Goal: Task Accomplishment & Management: Manage account settings

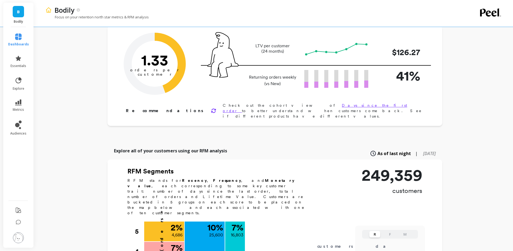
scroll to position [7, 0]
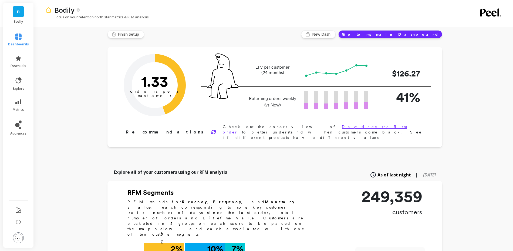
click at [19, 119] on li "audiences" at bounding box center [18, 128] width 27 height 22
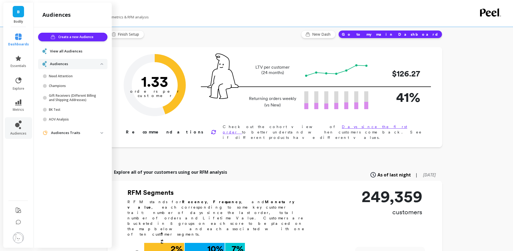
click at [63, 49] on span "View all Audiences" at bounding box center [66, 51] width 32 height 5
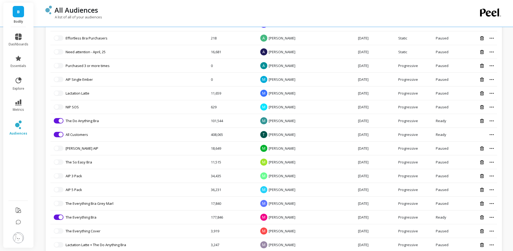
scroll to position [432, 0]
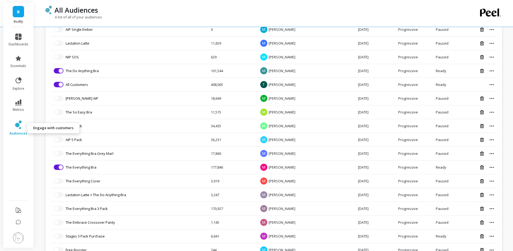
click at [16, 121] on icon at bounding box center [18, 124] width 6 height 9
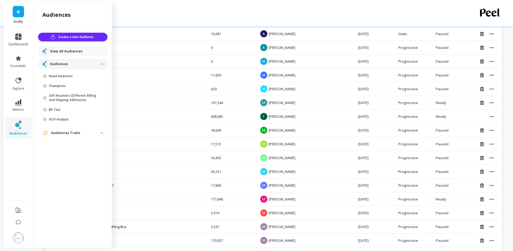
scroll to position [464, 0]
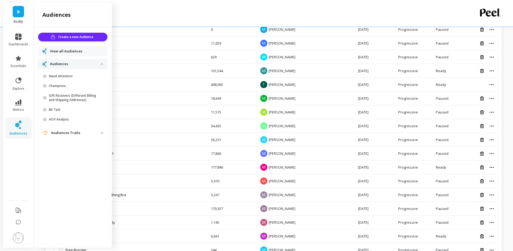
click at [99, 51] on link "View all Audiences" at bounding box center [76, 51] width 53 height 5
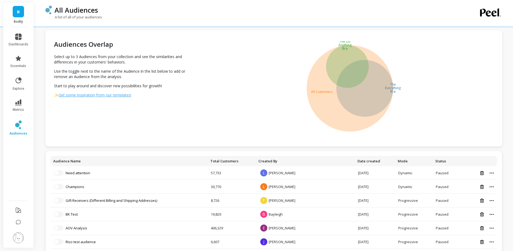
scroll to position [0, 0]
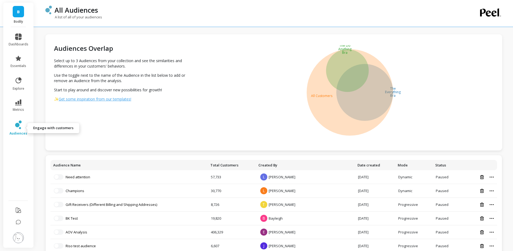
click at [20, 122] on icon at bounding box center [20, 121] width 3 height 3
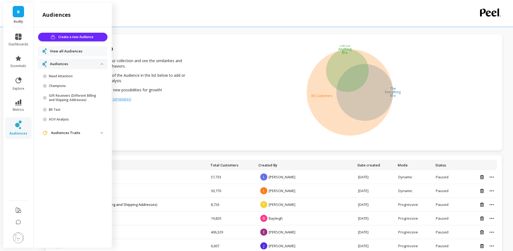
click at [60, 49] on span "View all Audiences" at bounding box center [66, 51] width 32 height 5
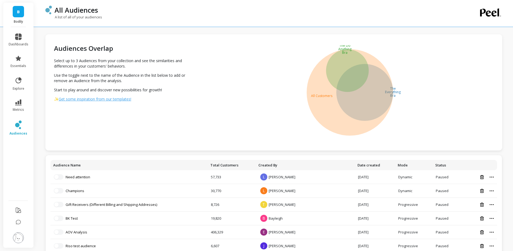
click at [3, 16] on div "B Bodily" at bounding box center [18, 15] width 30 height 24
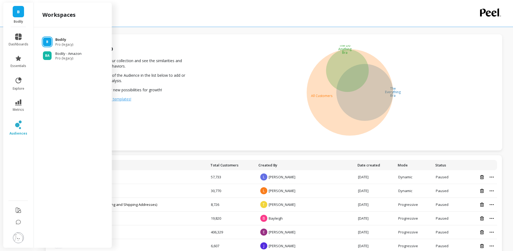
click at [64, 40] on p "Bodily" at bounding box center [64, 39] width 18 height 5
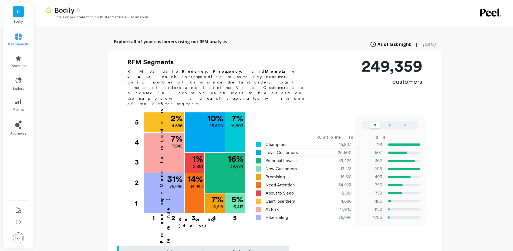
scroll to position [116, 0]
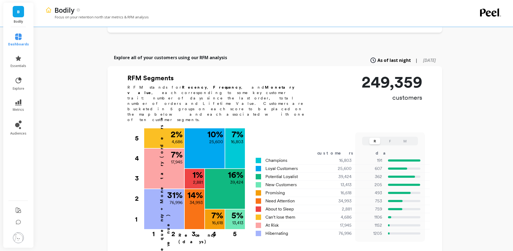
click at [376, 79] on p "249,359" at bounding box center [391, 82] width 61 height 16
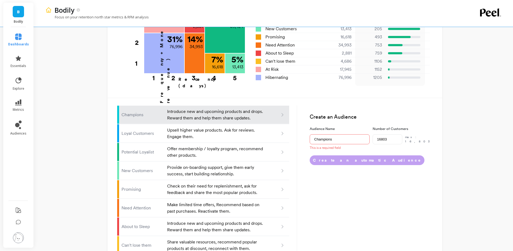
scroll to position [274, 0]
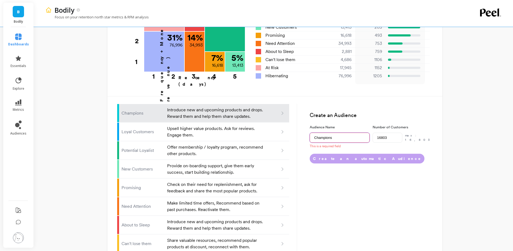
click at [354, 132] on input "Champions" at bounding box center [339, 137] width 60 height 10
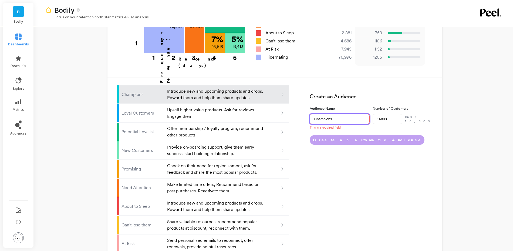
scroll to position [311, 0]
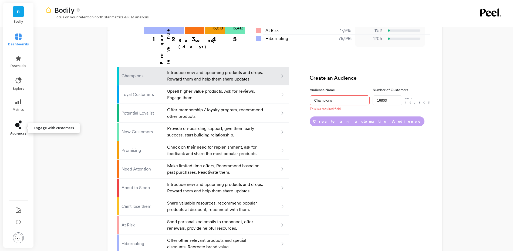
click at [25, 123] on link "audiences" at bounding box center [18, 127] width 21 height 15
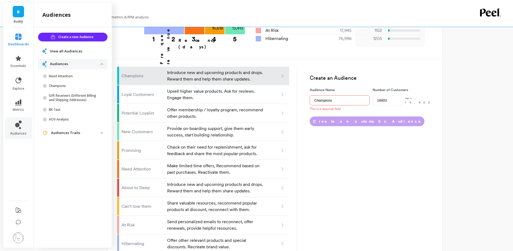
click at [56, 133] on p "Audiences Traits" at bounding box center [75, 132] width 49 height 5
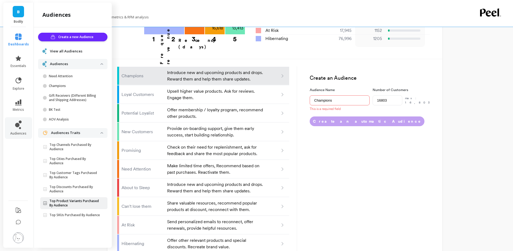
click at [58, 206] on p "Top Product Variants Purchased By Audience" at bounding box center [74, 203] width 51 height 9
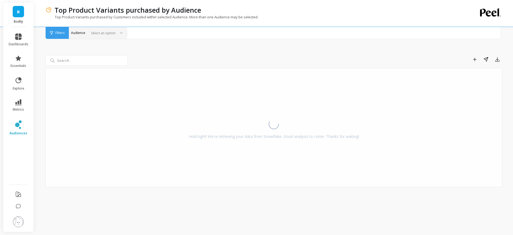
click at [99, 30] on div at bounding box center [102, 32] width 27 height 5
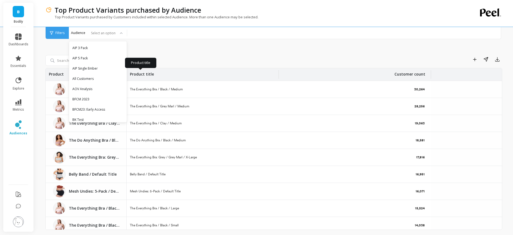
click at [176, 67] on div "Add to Dashboard Share Export Product Product title Customer count The Everythi…" at bounding box center [273, 142] width 456 height 175
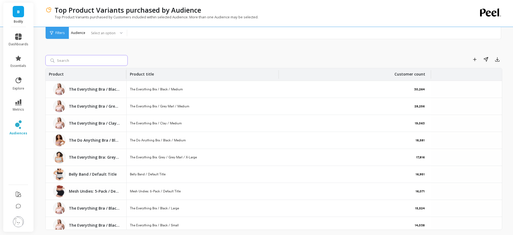
click at [86, 60] on input "search" at bounding box center [86, 60] width 82 height 11
type input "lactation"
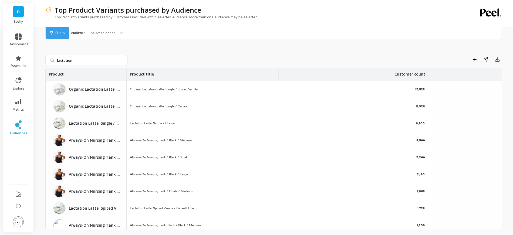
click at [63, 90] on img at bounding box center [59, 89] width 12 height 12
click at [149, 89] on p "Organic Lactation Latte: Single / Spiced Vanilla" at bounding box center [164, 89] width 68 height 4
click at [95, 88] on p "Organic Lactation Latte: Single / Spiced Vanilla" at bounding box center [94, 89] width 51 height 5
click at [53, 31] on div "Filters" at bounding box center [57, 33] width 23 height 12
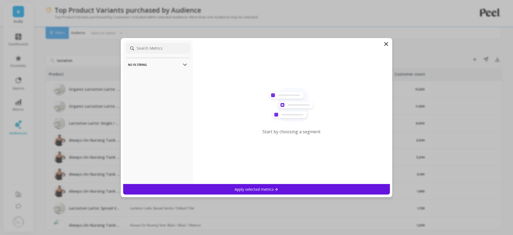
click at [154, 63] on p "No filtering" at bounding box center [158, 65] width 60 height 14
click at [154, 51] on input at bounding box center [158, 48] width 64 height 11
click at [385, 41] on icon at bounding box center [386, 44] width 6 height 6
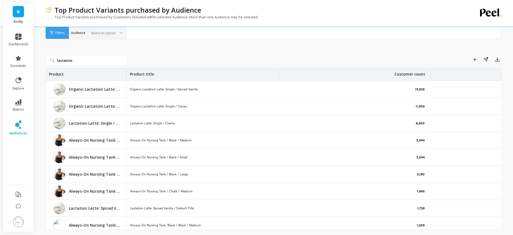
click at [99, 30] on div at bounding box center [102, 32] width 27 height 5
click at [15, 127] on icon at bounding box center [18, 124] width 6 height 9
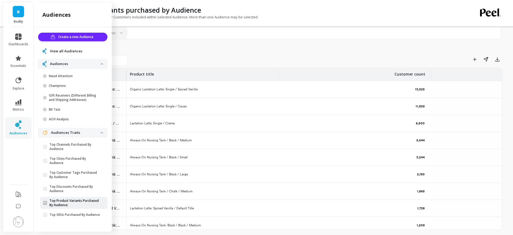
scroll to position [1, 0]
click at [74, 216] on p "Top SKUs Purchased By Audience" at bounding box center [74, 215] width 50 height 4
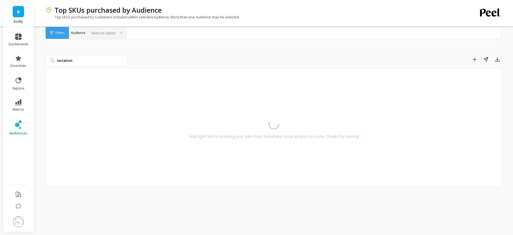
click at [116, 36] on div at bounding box center [119, 33] width 6 height 12
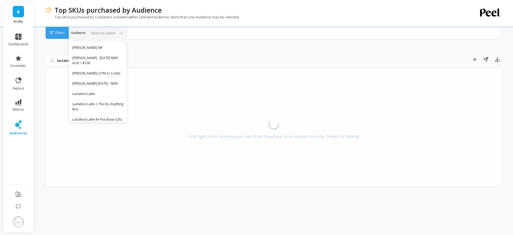
scroll to position [259, 0]
click at [93, 94] on div "Lactation Latte" at bounding box center [97, 91] width 57 height 9
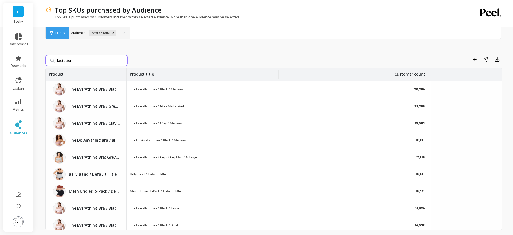
click at [124, 59] on input "lactation" at bounding box center [86, 60] width 82 height 11
click at [121, 59] on input "lactation" at bounding box center [86, 60] width 82 height 11
click at [124, 60] on input "lactation" at bounding box center [86, 60] width 82 height 11
click at [102, 33] on div "Lactation Latte" at bounding box center [100, 33] width 22 height 7
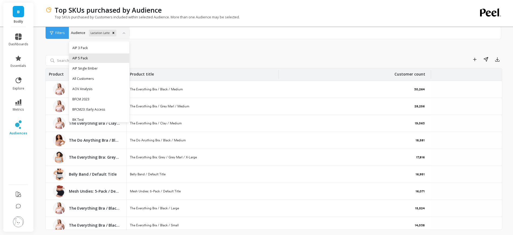
scroll to position [8, 0]
click at [170, 61] on div "Add to Dashboard Share Export" at bounding box center [316, 59] width 372 height 9
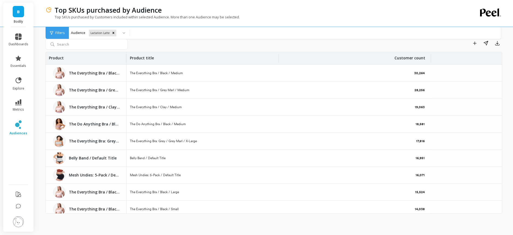
scroll to position [0, 0]
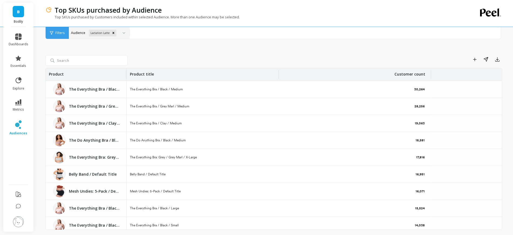
click at [97, 35] on div "Lactation Latte" at bounding box center [100, 33] width 22 height 7
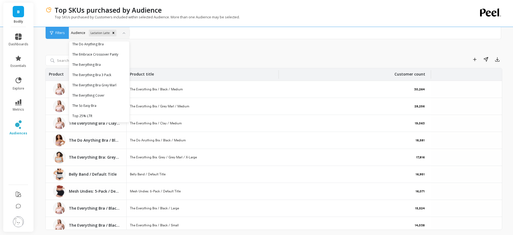
scroll to position [516, 0]
click at [59, 35] on div "Filters" at bounding box center [57, 33] width 23 height 12
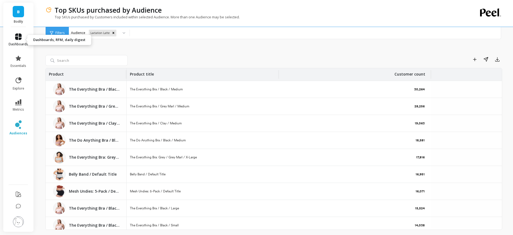
click at [24, 43] on span "dashboards" at bounding box center [19, 44] width 20 height 4
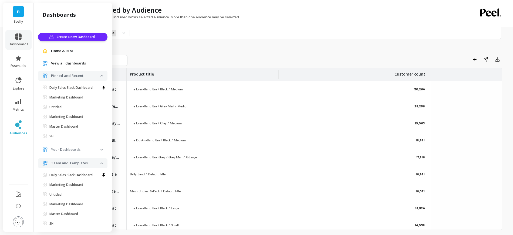
click at [48, 50] on div "Home & RFM" at bounding box center [72, 50] width 61 height 5
click at [54, 51] on span "Home & RFM" at bounding box center [62, 50] width 22 height 5
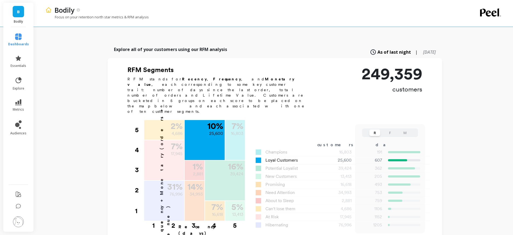
scroll to position [96, 0]
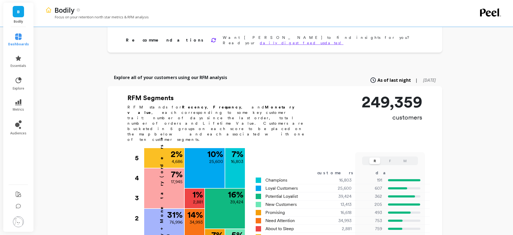
click at [167, 74] on p "Explore all of your customers using our RFM analysis" at bounding box center [170, 77] width 113 height 6
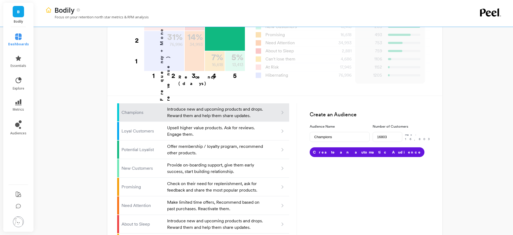
scroll to position [326, 0]
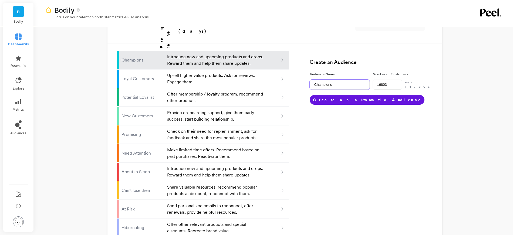
click at [332, 80] on input "Champions" at bounding box center [339, 85] width 60 height 10
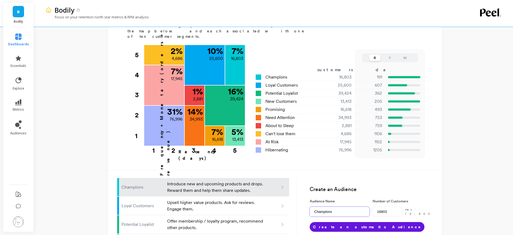
scroll to position [193, 0]
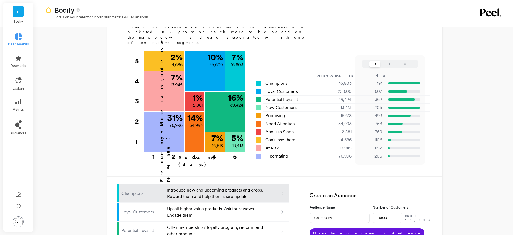
click at [17, 97] on li "metrics" at bounding box center [18, 105] width 27 height 19
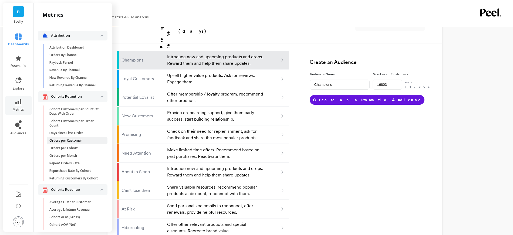
scroll to position [0, 0]
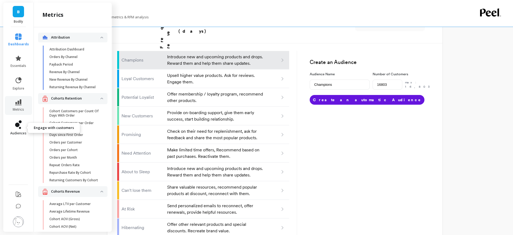
click at [10, 124] on link "audiences" at bounding box center [18, 127] width 21 height 15
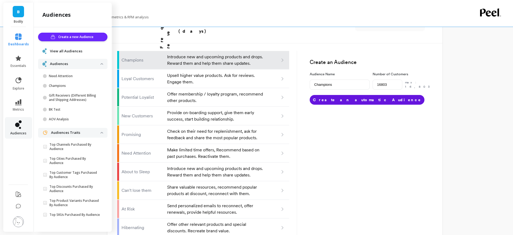
scroll to position [1, 0]
click at [70, 34] on span "Create a new Audience" at bounding box center [76, 36] width 37 height 5
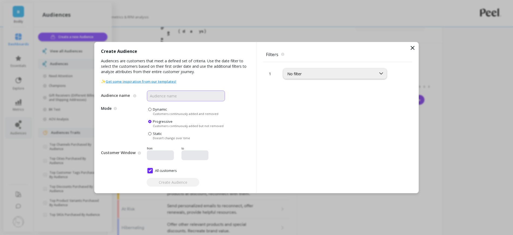
click at [182, 100] on input "Audience name" at bounding box center [186, 95] width 78 height 11
click at [303, 80] on div "1 No filter" at bounding box center [337, 127] width 149 height 131
click at [302, 77] on div "No filter" at bounding box center [334, 73] width 103 height 11
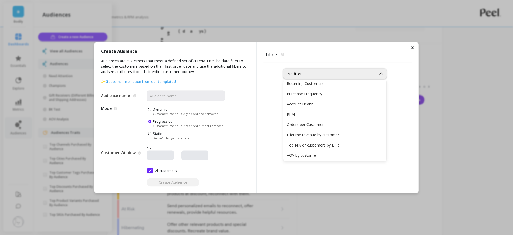
scroll to position [69, 0]
click at [309, 114] on div "RFM" at bounding box center [334, 112] width 96 height 5
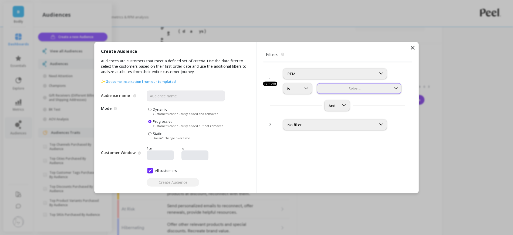
click at [328, 92] on div "Select..." at bounding box center [359, 88] width 84 height 11
click at [410, 50] on icon at bounding box center [412, 48] width 6 height 6
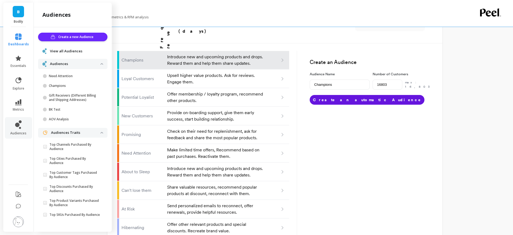
scroll to position [0, 0]
click at [179, 54] on p "Introduce new and upcoming products and drops. Reward them and help them share …" at bounding box center [215, 60] width 97 height 13
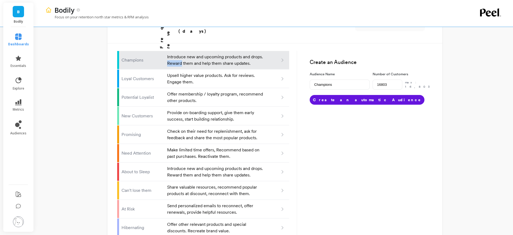
click at [179, 54] on p "Introduce new and upcoming products and drops. Reward them and help them share …" at bounding box center [215, 60] width 97 height 13
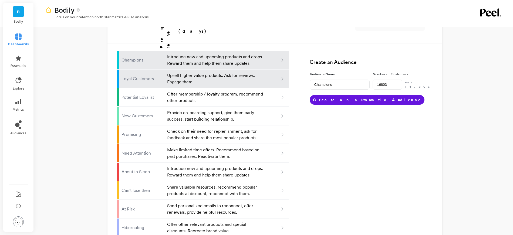
click at [223, 72] on p "Upsell higher value products. Ask for reviews. Engage them." at bounding box center [215, 78] width 97 height 13
type input "Loyal customers"
type input "25600"
click at [223, 72] on p "Upsell higher value products. Ask for reviews. Engage them." at bounding box center [215, 78] width 97 height 13
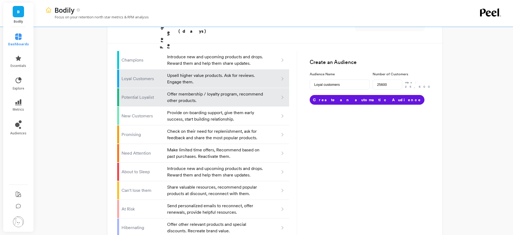
click at [220, 91] on p "Offer membership / loyalty program, recommend other products." at bounding box center [215, 97] width 97 height 13
type input "Potential loyalist"
type input "39424"
click at [220, 91] on p "Offer membership / loyalty program, recommend other products." at bounding box center [215, 97] width 97 height 13
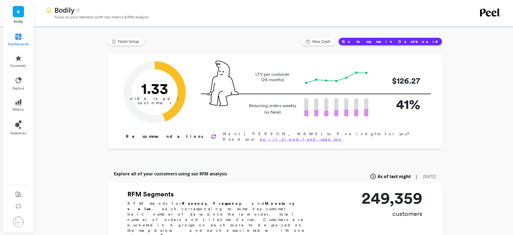
click at [404, 40] on button "Go to my main Dashboard" at bounding box center [390, 41] width 104 height 8
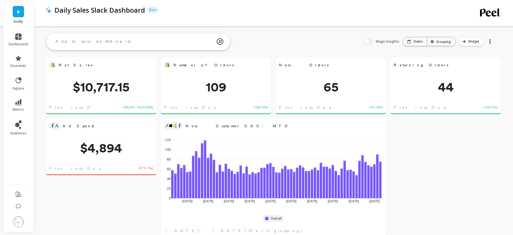
click at [23, 14] on link "B" at bounding box center [18, 11] width 11 height 11
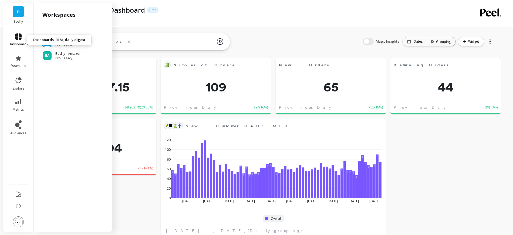
click at [21, 34] on icon at bounding box center [18, 36] width 6 height 6
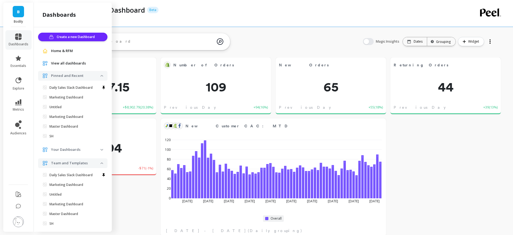
click at [56, 50] on span "Home & RFM" at bounding box center [62, 50] width 22 height 5
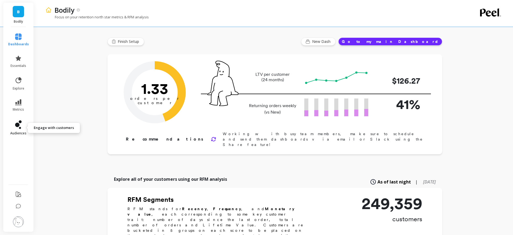
click at [21, 127] on icon at bounding box center [18, 124] width 6 height 9
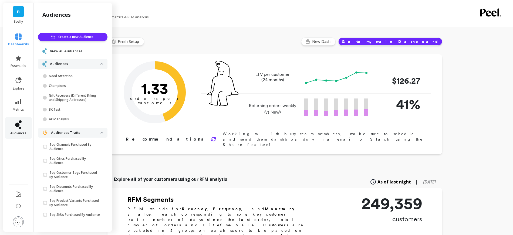
scroll to position [1, 0]
click at [77, 74] on p "Need Attention" at bounding box center [75, 76] width 52 height 4
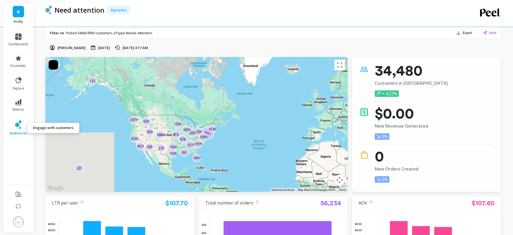
click at [21, 121] on icon at bounding box center [20, 121] width 3 height 3
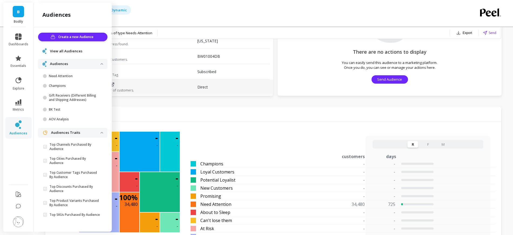
scroll to position [366, 0]
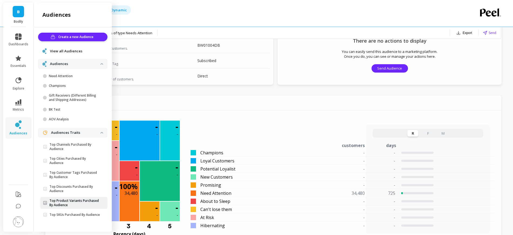
click at [78, 200] on p "Top Product Variants Purchased By Audience" at bounding box center [74, 203] width 51 height 9
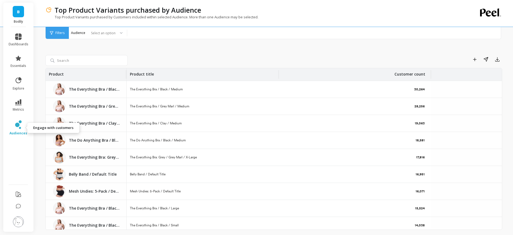
click at [24, 128] on link "audiences" at bounding box center [19, 127] width 20 height 15
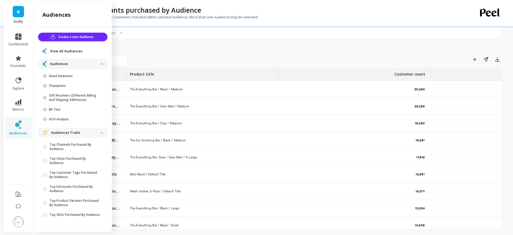
scroll to position [1, 0]
click at [86, 49] on link "View all Audiences" at bounding box center [76, 51] width 53 height 5
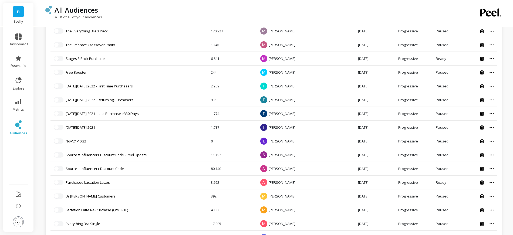
scroll to position [487, 0]
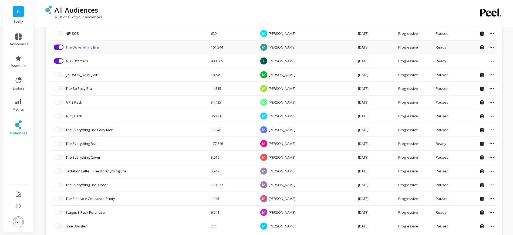
click at [77, 45] on link "The Do Anything Bra" at bounding box center [82, 47] width 33 height 5
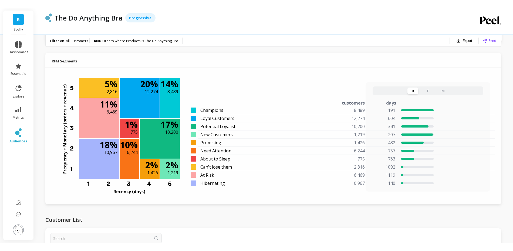
scroll to position [418, 0]
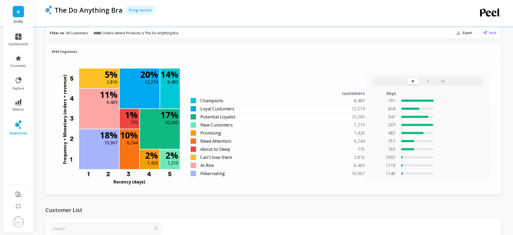
click at [214, 57] on div "RFM Segments" at bounding box center [272, 50] width 455 height 15
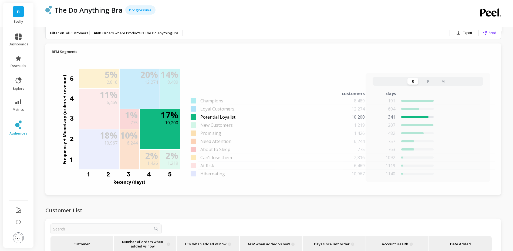
click at [309, 116] on div "10,200" at bounding box center [338, 117] width 65 height 6
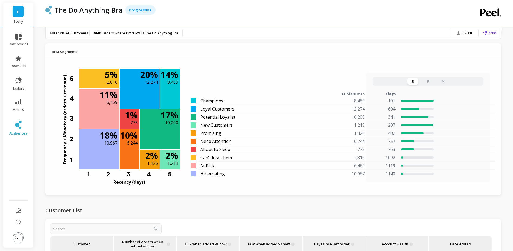
click at [17, 32] on li "dashboards" at bounding box center [18, 39] width 26 height 19
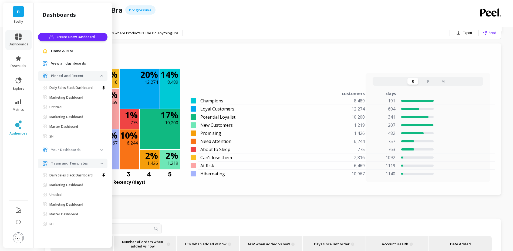
click at [17, 32] on li "dashboards" at bounding box center [18, 39] width 26 height 19
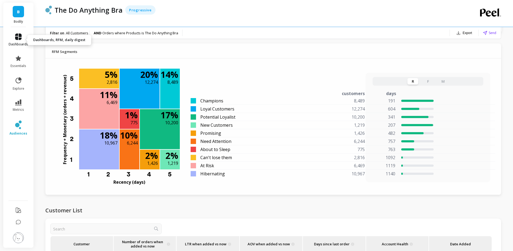
click at [18, 46] on span "dashboards" at bounding box center [19, 44] width 20 height 4
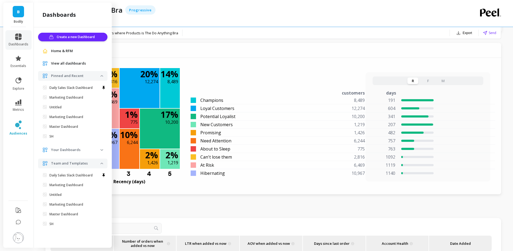
scroll to position [414, 0]
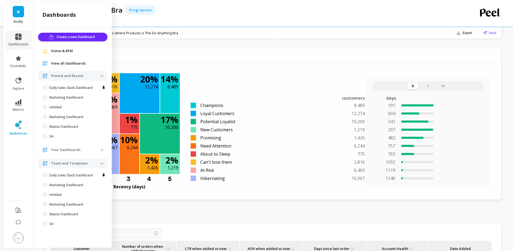
click at [73, 149] on p "Your Dashboards" at bounding box center [75, 149] width 49 height 5
click at [11, 150] on ul "dashboards essentials explore metrics audiences" at bounding box center [18, 111] width 30 height 163
click at [413, 70] on div "Frequency + Monetary (orders + revenue) 5 4 3 2 1 14 % 8,489 Champions 191 days…" at bounding box center [273, 129] width 428 height 129
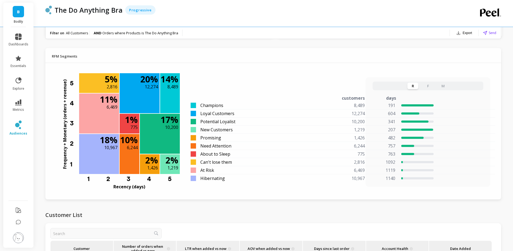
click at [429, 88] on button "F" at bounding box center [427, 86] width 11 height 6
click at [439, 89] on div "R F M" at bounding box center [427, 85] width 111 height 9
click at [441, 86] on button "M" at bounding box center [442, 86] width 11 height 6
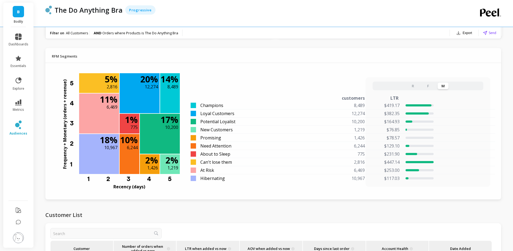
click at [429, 86] on button "F" at bounding box center [427, 86] width 11 height 6
click at [414, 84] on button "R" at bounding box center [412, 86] width 11 height 6
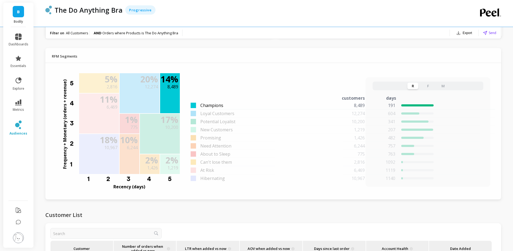
click at [207, 105] on span "Champions" at bounding box center [211, 105] width 23 height 6
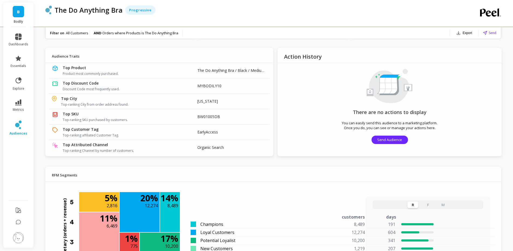
scroll to position [292, 0]
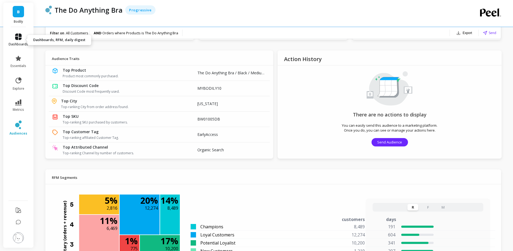
click at [20, 36] on icon at bounding box center [18, 36] width 6 height 6
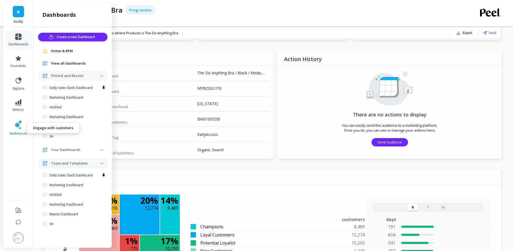
click at [20, 132] on span "audiences" at bounding box center [18, 133] width 18 height 4
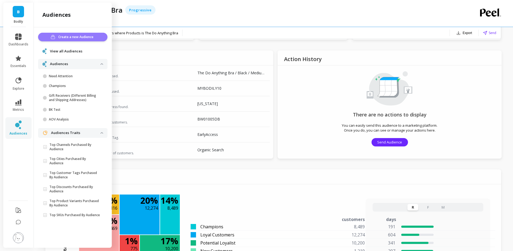
click at [70, 35] on span "Create a new Audience" at bounding box center [76, 36] width 37 height 5
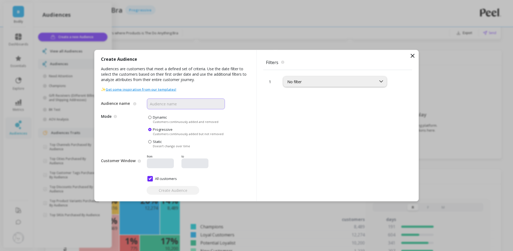
click at [192, 99] on input "Audience name" at bounding box center [186, 103] width 78 height 11
type input "Lactation Latte Purchasers"
click at [415, 56] on icon at bounding box center [412, 55] width 6 height 6
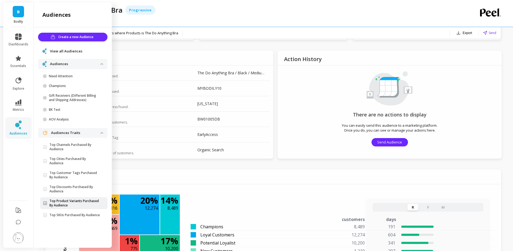
click at [64, 203] on p "Top Product Variants Purchased By Audience" at bounding box center [74, 203] width 51 height 9
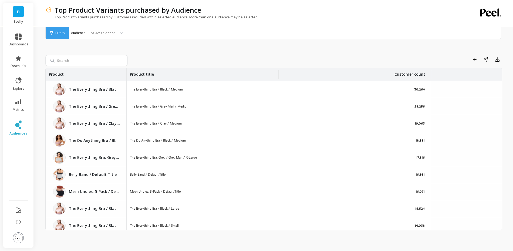
click at [82, 89] on p "The Everything Bra / Black / Medium" at bounding box center [94, 89] width 51 height 5
click at [115, 89] on p "The Everything Bra / Black / Medium" at bounding box center [94, 89] width 51 height 5
click at [115, 92] on div "The Everything Bra / Black / Medium The Everything Bra / Black / Medium" at bounding box center [86, 89] width 81 height 17
click at [117, 33] on div at bounding box center [119, 33] width 6 height 12
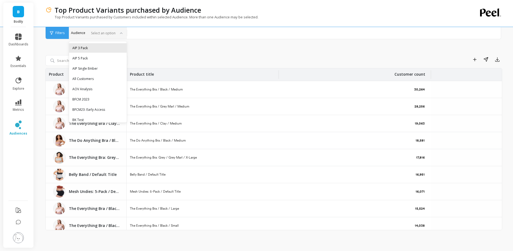
click at [90, 44] on div "AIP 3 Pack" at bounding box center [97, 47] width 57 height 9
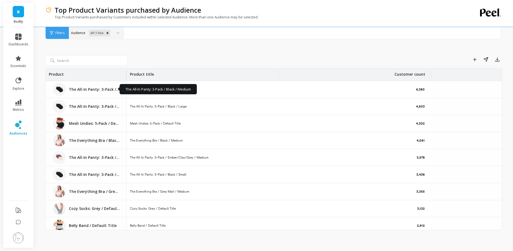
click at [96, 89] on p "The All-In Panty: 3-Pack / Black / Medium" at bounding box center [94, 89] width 51 height 5
click at [140, 97] on div "The All-In Panty: 3-Pack / Black / Medium" at bounding box center [203, 89] width 152 height 17
click at [162, 97] on div "The All-In Panty: 3-Pack / Black / Medium" at bounding box center [203, 89] width 152 height 17
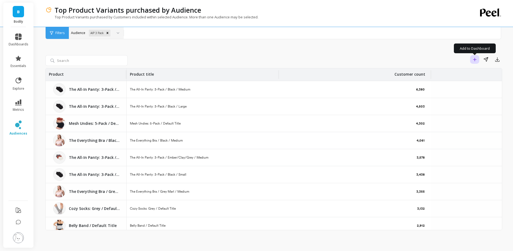
click at [476, 60] on icon "button" at bounding box center [474, 59] width 4 height 4
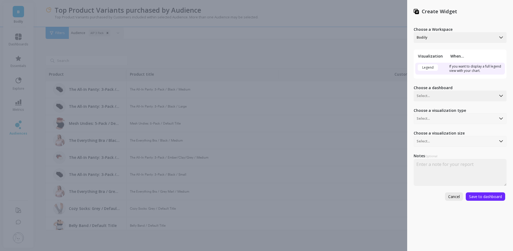
click at [453, 197] on span "Cancel" at bounding box center [454, 196] width 12 height 5
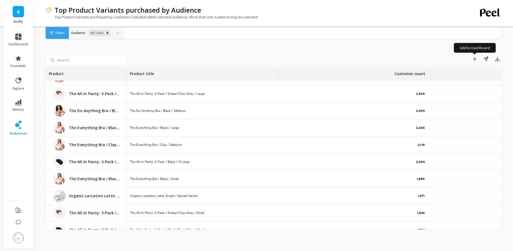
scroll to position [244, 0]
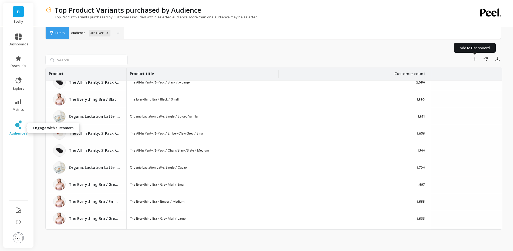
click at [17, 130] on link "audiences" at bounding box center [19, 127] width 20 height 15
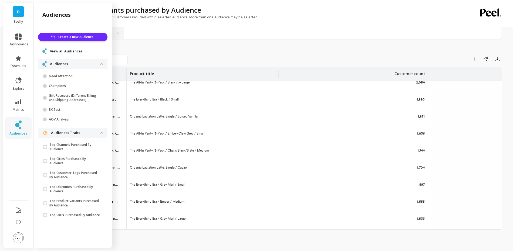
click at [69, 51] on span "View all Audiences" at bounding box center [66, 51] width 32 height 5
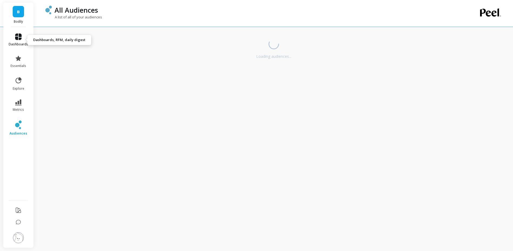
click at [21, 43] on span "dashboards" at bounding box center [19, 44] width 20 height 4
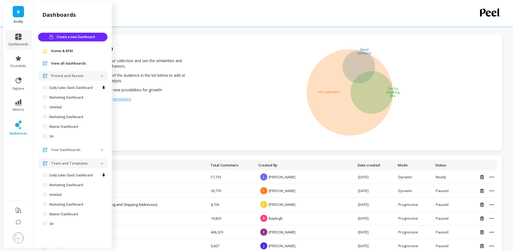
click at [57, 52] on span "Home & RFM" at bounding box center [62, 50] width 22 height 5
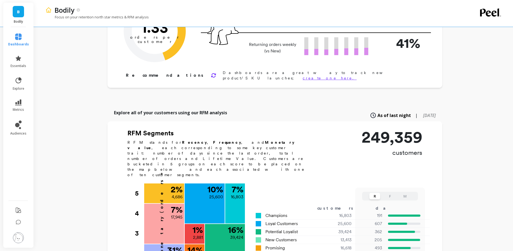
scroll to position [107, 0]
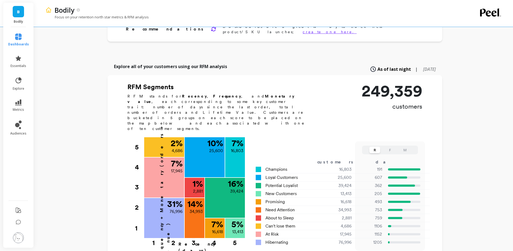
click at [428, 66] on span "[DATE]" at bounding box center [429, 69] width 13 height 6
type input "15037"
click at [428, 66] on span "[DATE]" at bounding box center [428, 69] width 14 height 6
click at [414, 67] on icon at bounding box center [416, 69] width 5 height 5
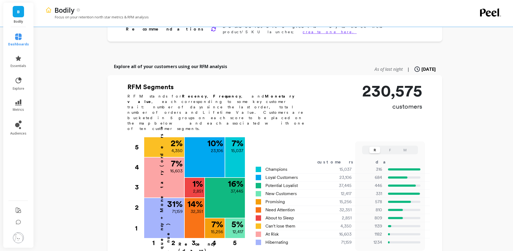
click at [329, 100] on div "RFM Segments RFM stands for Recency , Frequency , and Monetary value , each cor…" at bounding box center [274, 109] width 295 height 52
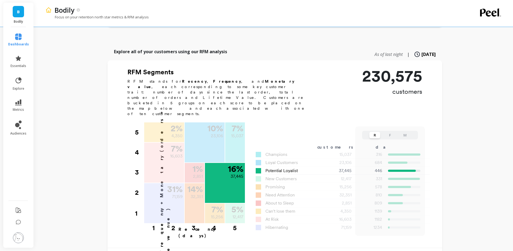
scroll to position [122, 0]
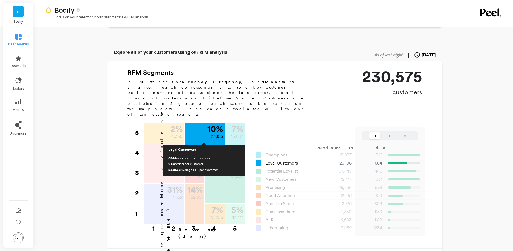
click at [206, 123] on div "10 % 23,106" at bounding box center [205, 132] width 40 height 18
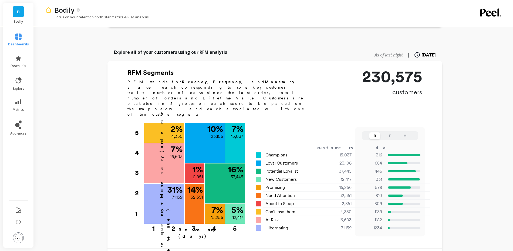
click at [195, 42] on div "Finish Setup New Dash Go to my main Dashboard Orders per Customer is a core gro…" at bounding box center [274, 168] width 334 height 571
click at [195, 49] on p "Explore all of your customers using our RFM analysis" at bounding box center [170, 52] width 113 height 6
click at [20, 109] on span "metrics" at bounding box center [18, 109] width 11 height 4
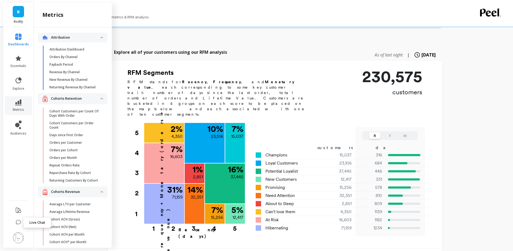
click at [17, 222] on icon at bounding box center [18, 221] width 5 height 5
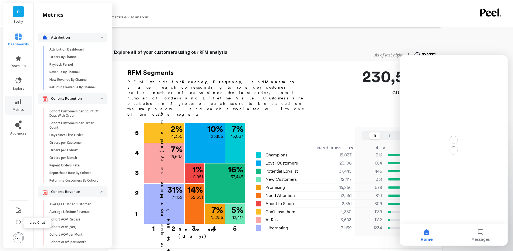
scroll to position [0, 0]
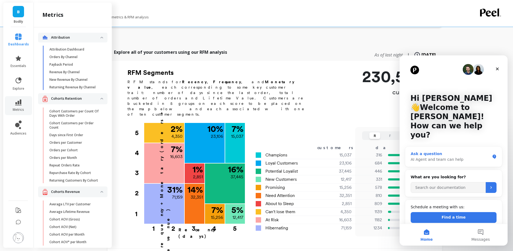
click at [443, 156] on div "AI Agent and team can help" at bounding box center [449, 159] width 79 height 6
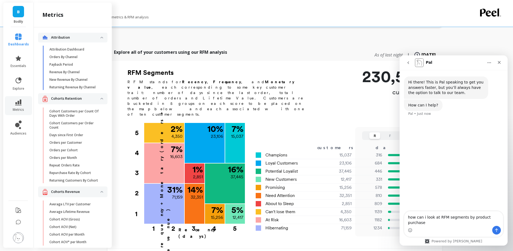
type textarea "how can i look at RFM segments by product purchased"
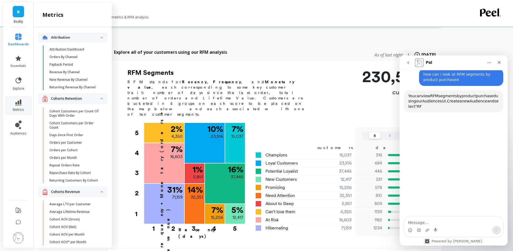
scroll to position [47, 0]
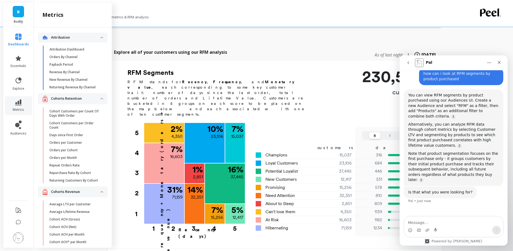
click at [32, 127] on ul "dashboards essentials explore metrics audiences" at bounding box center [19, 111] width 32 height 163
click at [20, 127] on icon at bounding box center [18, 124] width 6 height 9
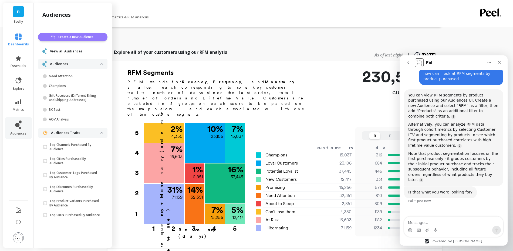
click at [82, 36] on span "Create a new Audience" at bounding box center [76, 36] width 37 height 5
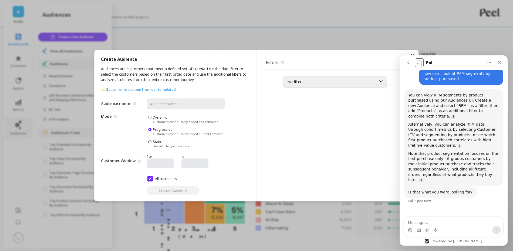
click at [305, 88] on div "1 No filter" at bounding box center [337, 135] width 149 height 131
click at [302, 83] on div "No filter" at bounding box center [329, 81] width 85 height 5
click at [244, 134] on div "Create Audience Audiences are customers that meet a defined set of criteria. Us…" at bounding box center [175, 125] width 162 height 151
click at [188, 106] on input "Audience name" at bounding box center [186, 103] width 78 height 11
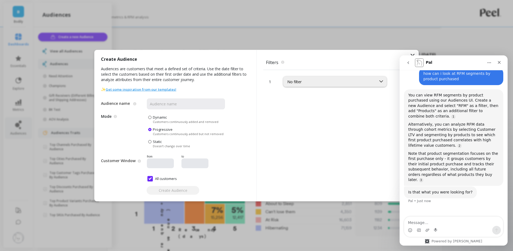
click at [218, 84] on span "Audiences are customers that meet a defined set of criteria. Use the date filte…" at bounding box center [175, 76] width 149 height 21
click at [442, 225] on textarea "Message…" at bounding box center [453, 220] width 99 height 9
type textarea "canyou show me how to do that"
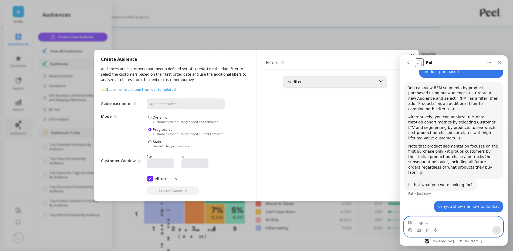
scroll to position [63, 0]
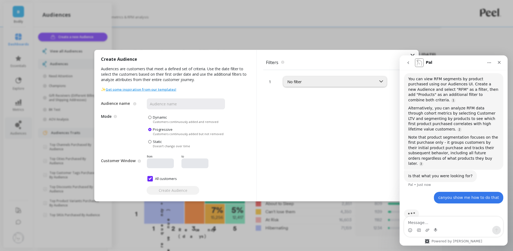
click at [255, 31] on div "Create Audience Audiences are customers that meet a defined set of criteria. Us…" at bounding box center [256, 125] width 513 height 251
click at [87, 20] on div "Create Audience Audiences are customers that meet a defined set of criteria. Us…" at bounding box center [256, 125] width 513 height 251
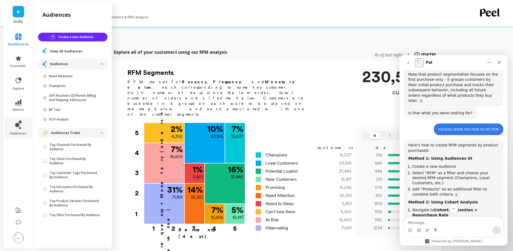
scroll to position [121, 0]
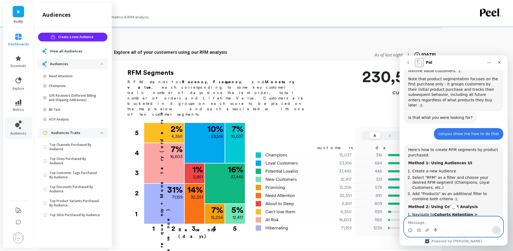
click at [425, 223] on textarea "Message…" at bounding box center [453, 220] width 99 height 9
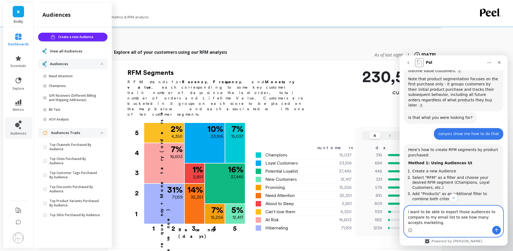
type textarea "i want to be able to export those audiences to compare to my email list to see …"
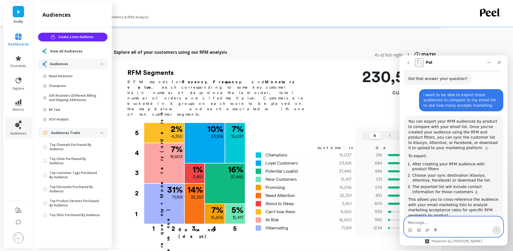
scroll to position [1, 0]
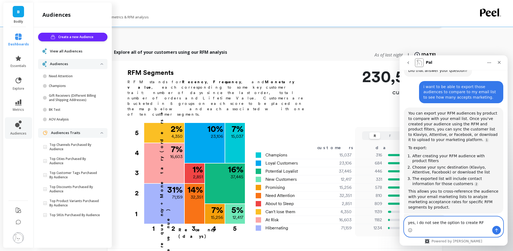
type textarea "yes, i do not see the option to create RFM"
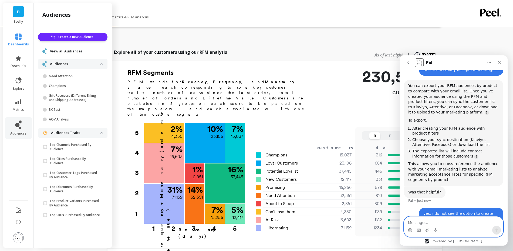
scroll to position [380, 0]
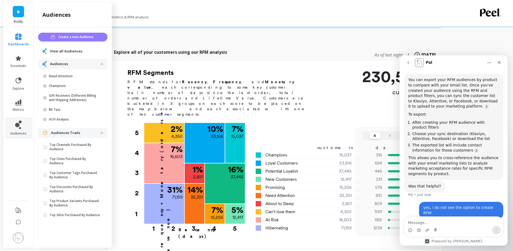
click at [85, 35] on span "Create a new Audience" at bounding box center [76, 36] width 37 height 5
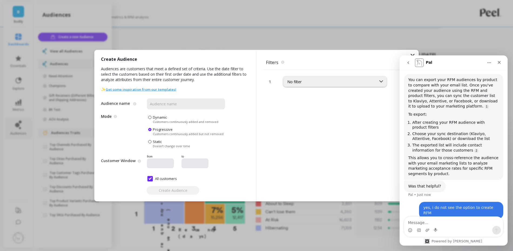
click at [153, 90] on link "Get some inspiration from our templates!" at bounding box center [140, 89] width 71 height 5
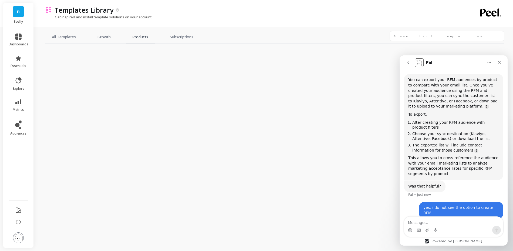
click at [138, 36] on link "Products" at bounding box center [140, 37] width 29 height 12
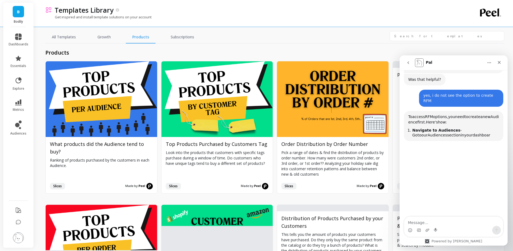
scroll to position [487, 0]
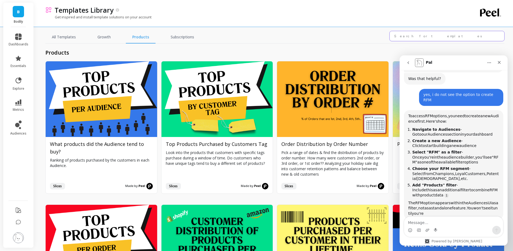
click at [434, 35] on input "text" at bounding box center [446, 36] width 115 height 10
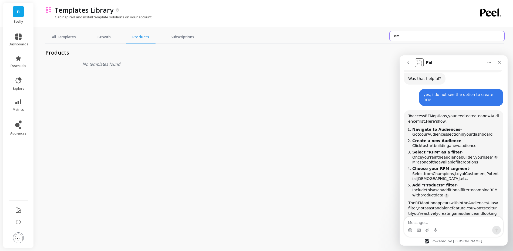
type input "rfm"
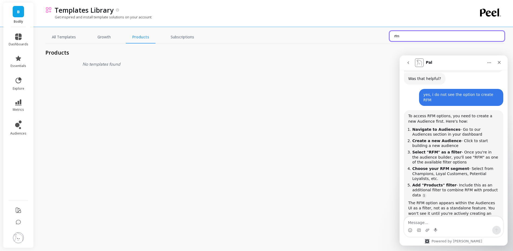
scroll to position [1, 0]
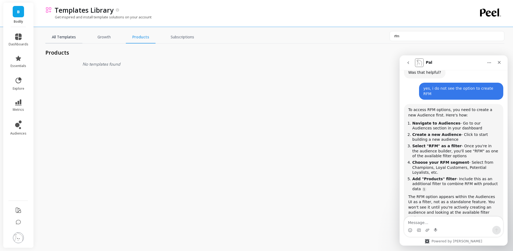
click at [65, 31] on link "All Templates" at bounding box center [63, 37] width 37 height 12
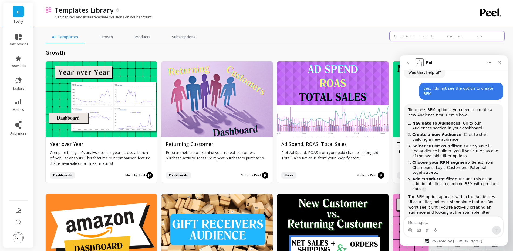
click at [427, 35] on input "text" at bounding box center [446, 36] width 115 height 10
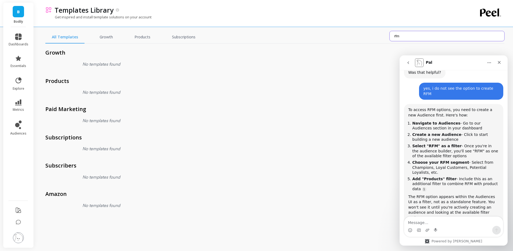
type input "rfm"
click at [23, 130] on link "audiences" at bounding box center [19, 127] width 20 height 15
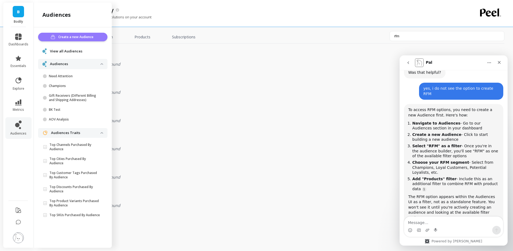
click at [78, 40] on button "Create a new Audience" at bounding box center [72, 37] width 69 height 9
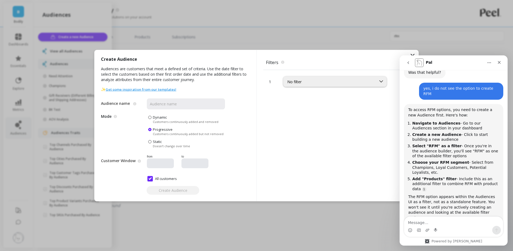
click at [363, 74] on div "No filter" at bounding box center [342, 78] width 119 height 17
click at [363, 77] on div "No filter" at bounding box center [334, 81] width 103 height 11
type input "rf"
click at [326, 108] on div "RFM" at bounding box center [334, 106] width 96 height 5
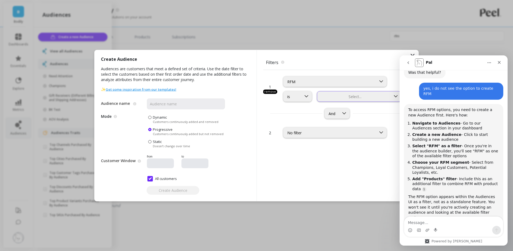
click at [331, 98] on div at bounding box center [353, 96] width 72 height 5
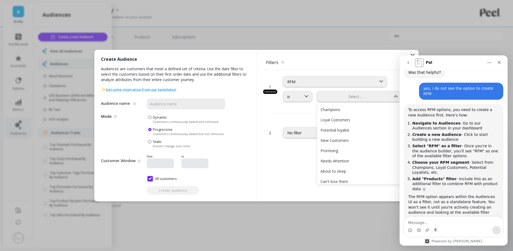
click at [285, 117] on div "And" at bounding box center [337, 113] width 149 height 11
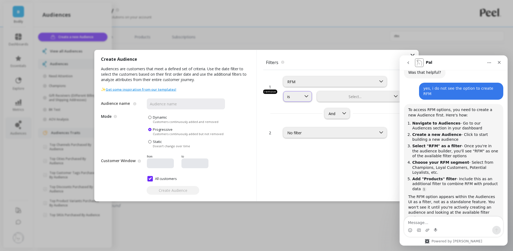
click at [298, 100] on div "is" at bounding box center [297, 96] width 29 height 11
click at [319, 133] on div "No filter" at bounding box center [329, 132] width 85 height 5
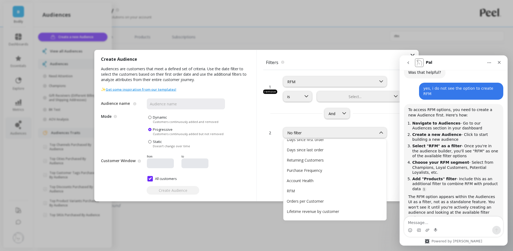
scroll to position [50, 0]
click at [430, 226] on div "Intercom messenger" at bounding box center [453, 230] width 99 height 9
click at [428, 218] on textarea "Message…" at bounding box center [453, 220] width 99 height 9
click at [142, 186] on div "Create Audience" at bounding box center [175, 190] width 149 height 9
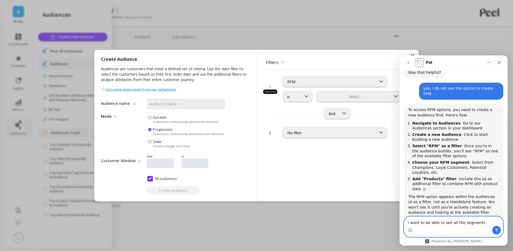
click at [479, 224] on textarea "i want to be able to see all the segments" at bounding box center [453, 220] width 99 height 9
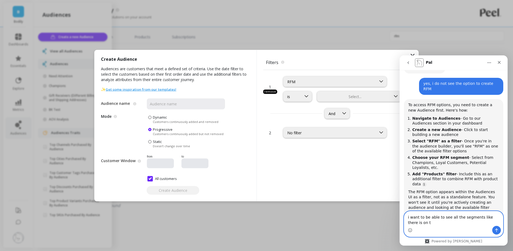
scroll to position [498, 0]
type textarea "i want to be able to see all the segments like there is on the homepage dashboa…"
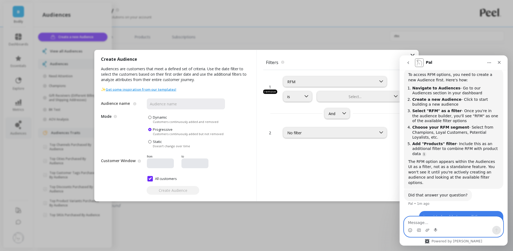
scroll to position [537, 0]
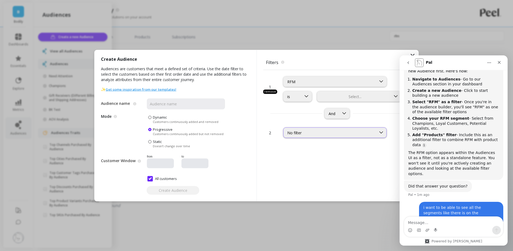
click at [323, 133] on div "No filter" at bounding box center [329, 132] width 85 height 5
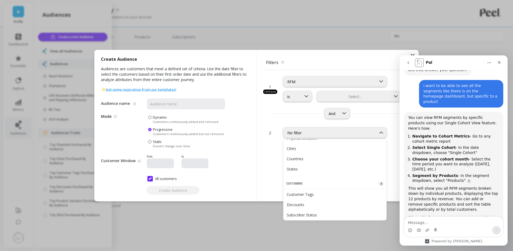
scroll to position [656, 0]
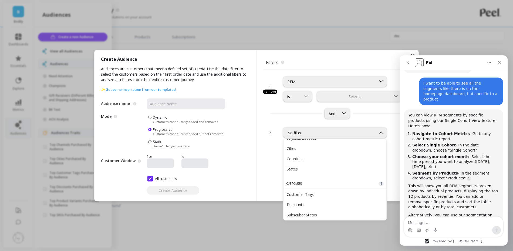
click at [413, 52] on icon at bounding box center [412, 55] width 6 height 6
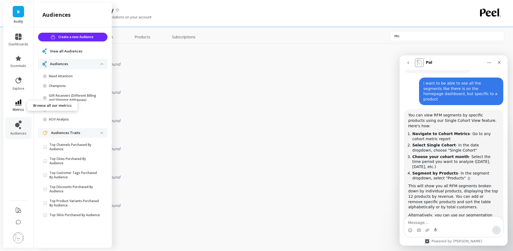
click at [13, 111] on span "metrics" at bounding box center [18, 109] width 11 height 4
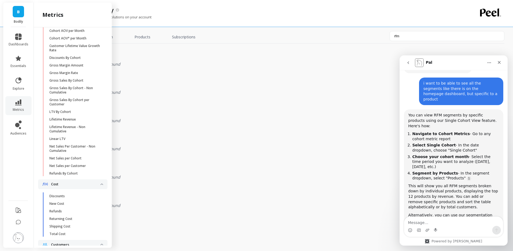
scroll to position [204, 0]
click at [433, 223] on textarea "Message…" at bounding box center [453, 220] width 99 height 9
type textarea "I do not think that's right."
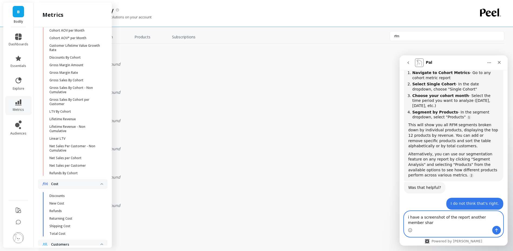
scroll to position [722, 0]
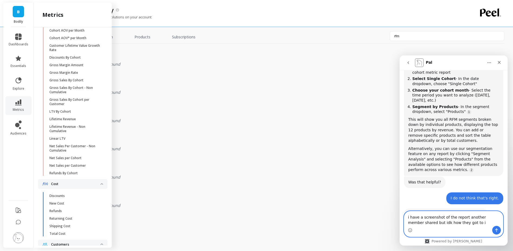
type textarea "i have a screenshot of the report another member shared but idk how they got to…"
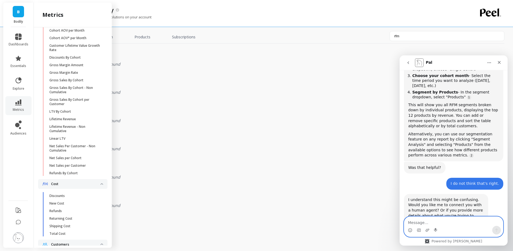
scroll to position [756, 0]
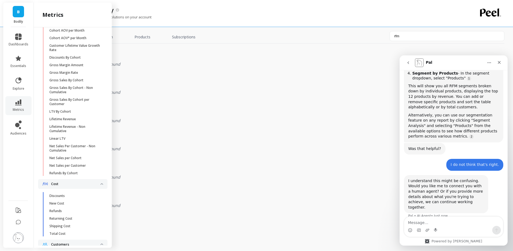
click at [18, 120] on li "audiences" at bounding box center [18, 128] width 26 height 22
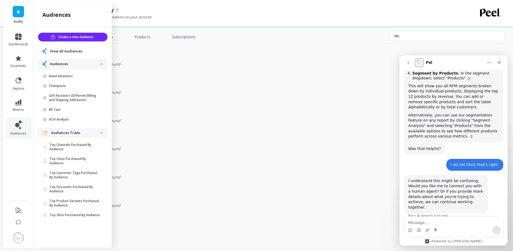
scroll to position [0, 0]
click at [18, 126] on icon at bounding box center [17, 125] width 4 height 4
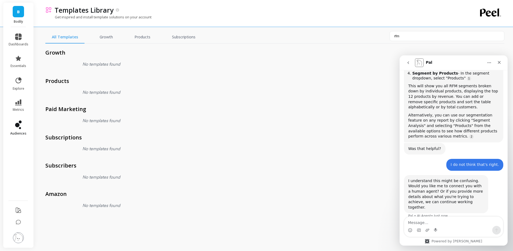
click at [18, 126] on icon at bounding box center [17, 125] width 4 height 4
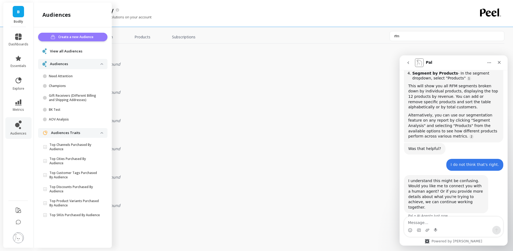
click at [64, 37] on span "Create a new Audience" at bounding box center [76, 36] width 37 height 5
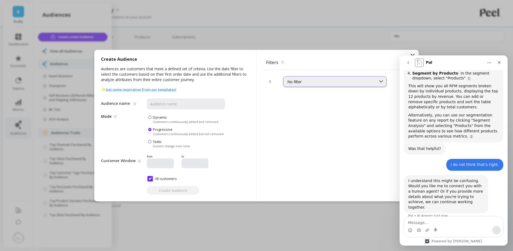
click at [313, 84] on div "No filter" at bounding box center [334, 81] width 103 height 11
click at [303, 84] on div "No filter" at bounding box center [329, 81] width 93 height 6
type input "rfm"
click at [306, 107] on div "RFM" at bounding box center [334, 106] width 96 height 5
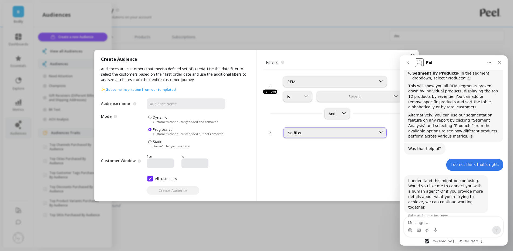
click at [329, 133] on div "No filter" at bounding box center [329, 132] width 85 height 5
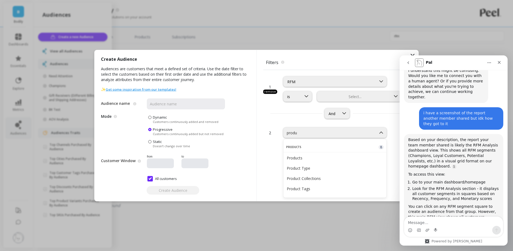
scroll to position [867, 0]
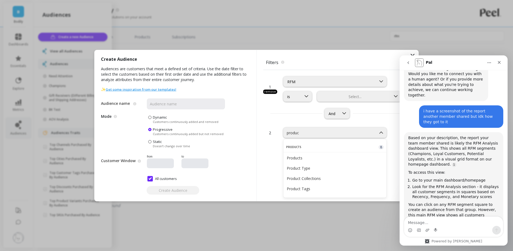
type input "product"
click at [305, 155] on div "Products" at bounding box center [334, 157] width 103 height 9
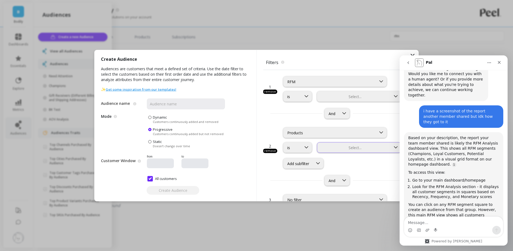
click at [350, 152] on div "Select..." at bounding box center [359, 147] width 84 height 11
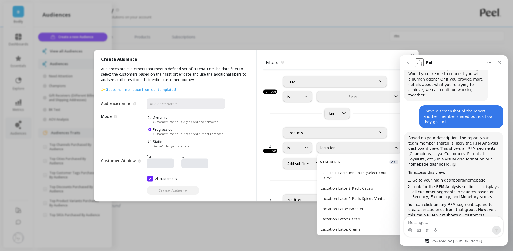
type input "lactation la"
click at [358, 175] on div "Lactation Latte 2-Pack: Cacao" at bounding box center [358, 177] width 77 height 5
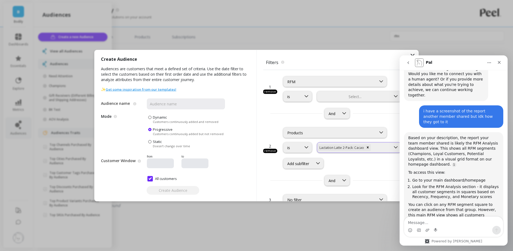
click at [375, 149] on div at bounding box center [380, 147] width 18 height 5
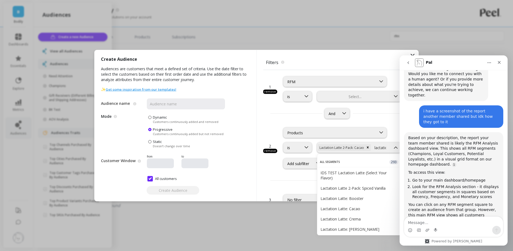
type input "lactation"
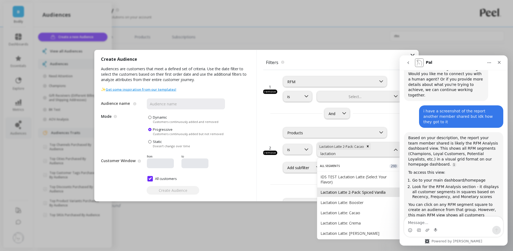
click at [368, 189] on div "Lactation Latte 2-Pack: Spiced Vanilla" at bounding box center [358, 191] width 77 height 5
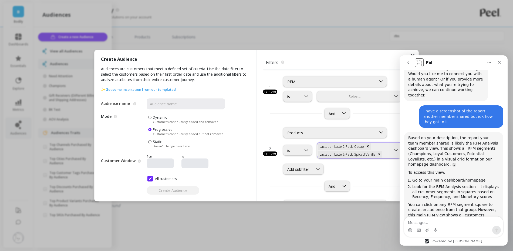
click at [386, 155] on input "text" at bounding box center [386, 153] width 1 height 5
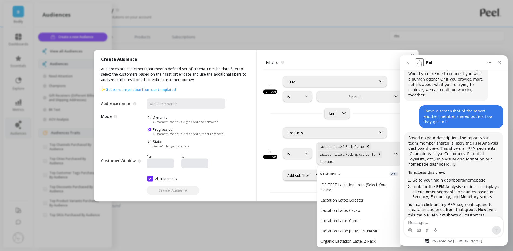
type input "lactation"
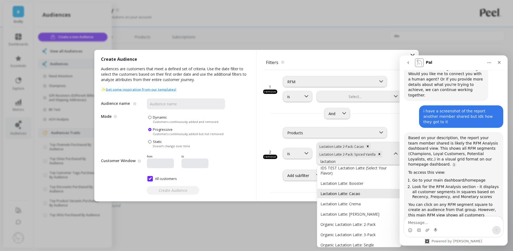
scroll to position [18, 0]
click at [372, 210] on div "Lactation Latte: Spiced Vanilla" at bounding box center [358, 212] width 77 height 5
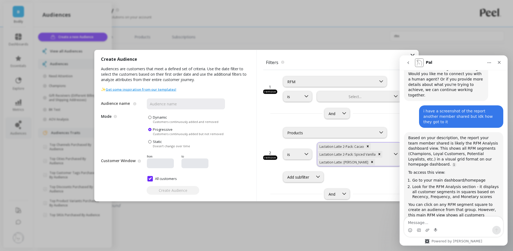
click at [376, 163] on div at bounding box center [383, 161] width 14 height 5
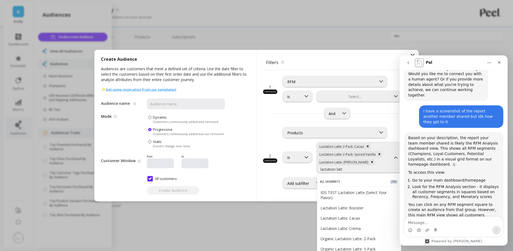
type input "lactation latte"
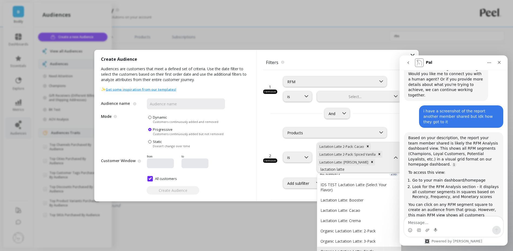
click at [359, 248] on div "Organic Lactation Latte: Single" at bounding box center [358, 250] width 77 height 5
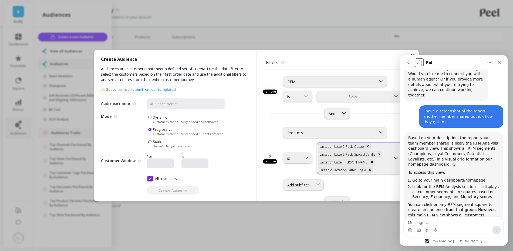
click at [376, 170] on input "text" at bounding box center [376, 169] width 1 height 5
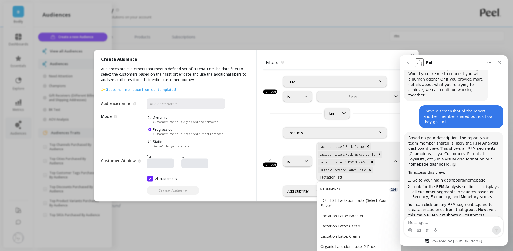
type input "lactation latte"
click at [363, 244] on div "Organic Lactation Latte: 2-Pack" at bounding box center [358, 246] width 77 height 5
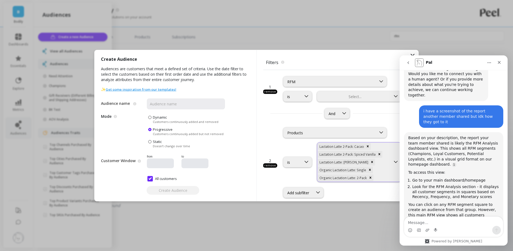
click at [377, 178] on input "text" at bounding box center [377, 177] width 1 height 5
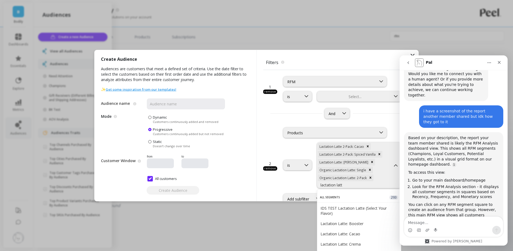
type input "lactation latte"
click at [367, 250] on div "Organic Lactation Latte: 3-Pack" at bounding box center [358, 253] width 77 height 5
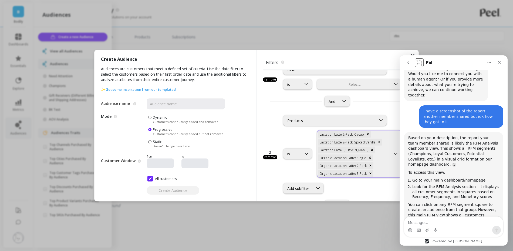
scroll to position [49, 0]
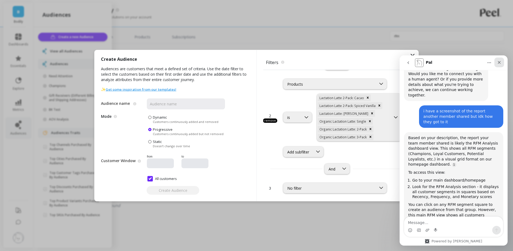
click at [501, 63] on icon "Close" at bounding box center [499, 62] width 4 height 4
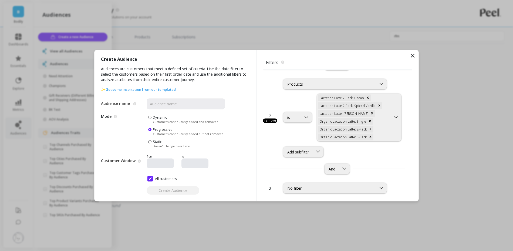
scroll to position [867, 0]
click at [390, 163] on div "And" at bounding box center [337, 168] width 149 height 11
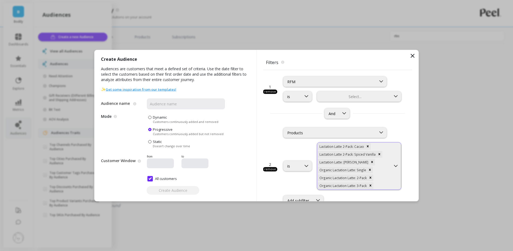
scroll to position [49, 0]
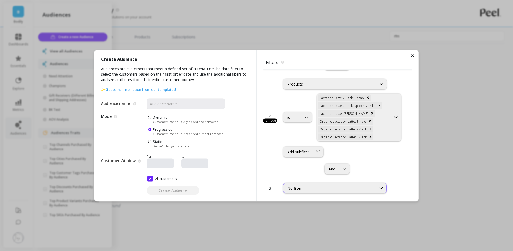
click at [302, 186] on div "No filter" at bounding box center [329, 187] width 85 height 5
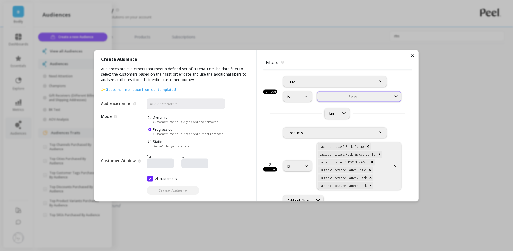
click at [349, 98] on div at bounding box center [353, 96] width 72 height 5
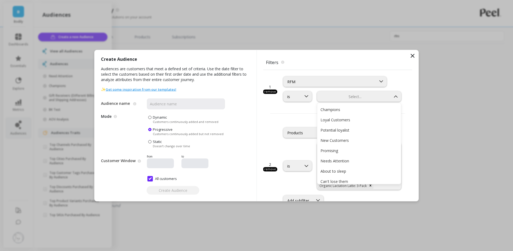
click at [349, 103] on div "Champions Loyal Customers Potential loyalist New Customers Promising Needs Atte…" at bounding box center [359, 143] width 84 height 81
click at [349, 109] on div "Champions" at bounding box center [358, 109] width 77 height 5
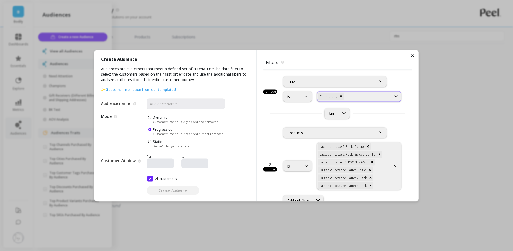
click at [353, 95] on div at bounding box center [367, 96] width 45 height 5
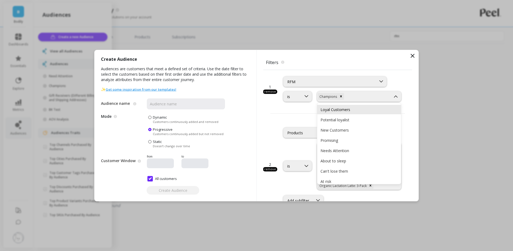
click at [351, 111] on div "Loyal Customers" at bounding box center [358, 109] width 77 height 5
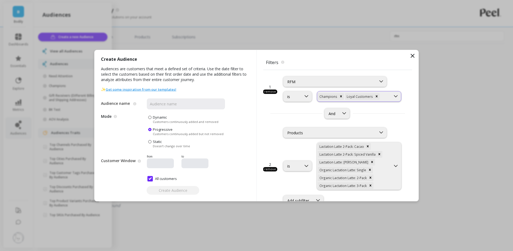
click at [384, 100] on div "Champions Loyal Customers" at bounding box center [359, 96] width 84 height 11
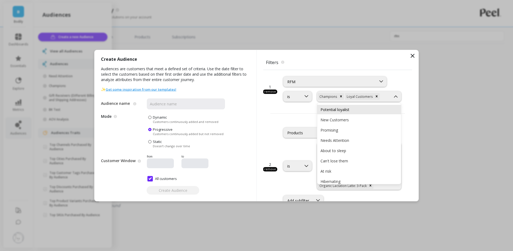
click at [373, 112] on div "Potential loyalist" at bounding box center [359, 109] width 84 height 9
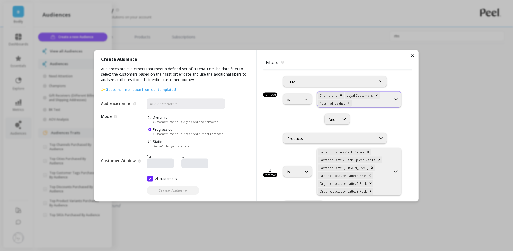
click at [380, 103] on div at bounding box center [370, 102] width 37 height 5
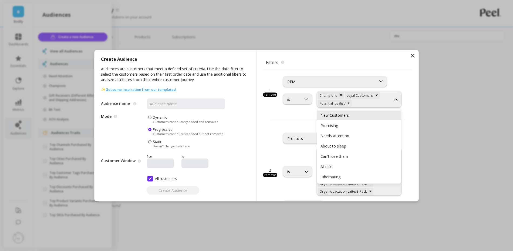
click at [360, 116] on div "New Customers" at bounding box center [358, 114] width 77 height 5
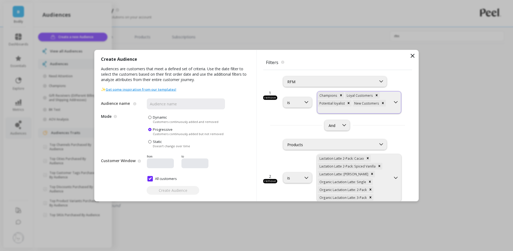
click at [385, 110] on div at bounding box center [353, 109] width 72 height 5
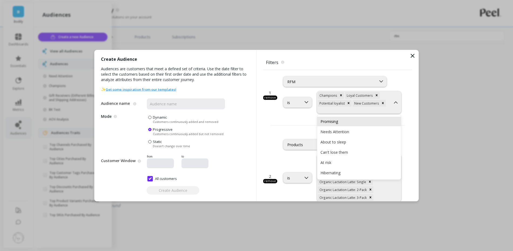
click at [370, 121] on div "Promising" at bounding box center [358, 121] width 77 height 5
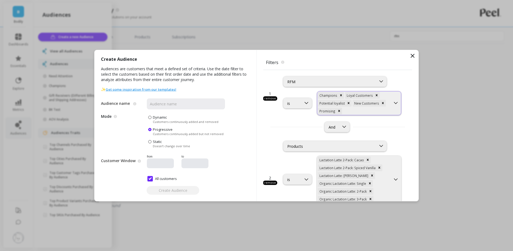
click at [376, 111] on div at bounding box center [366, 110] width 47 height 5
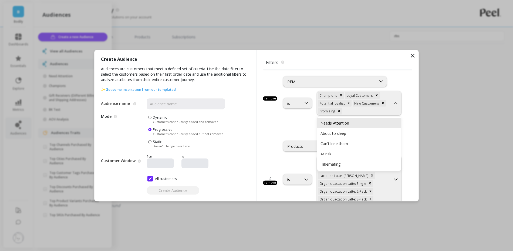
click at [364, 120] on div "Needs Attention" at bounding box center [358, 122] width 77 height 5
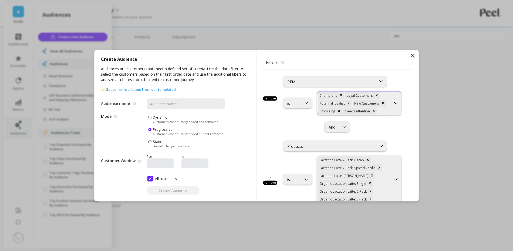
click at [375, 112] on div "Champions Loyal Customers Potential loyalist New Customers Promising Needs Atte…" at bounding box center [353, 102] width 73 height 23
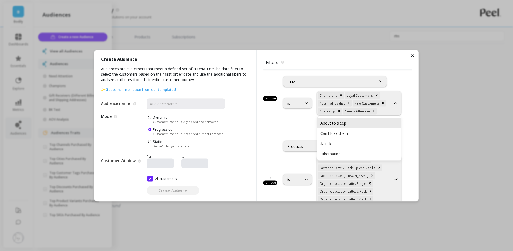
click at [365, 124] on div "About to sleep" at bounding box center [358, 122] width 77 height 5
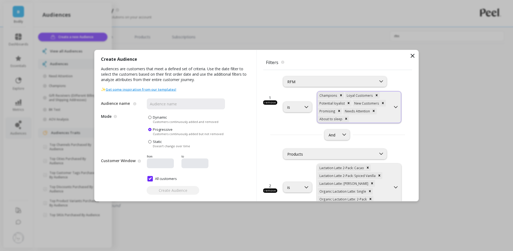
click at [388, 116] on div at bounding box center [370, 118] width 40 height 5
click at [374, 128] on div "Can't lose them" at bounding box center [358, 130] width 77 height 5
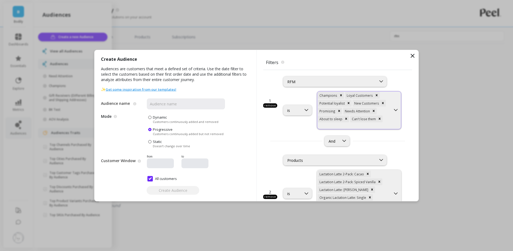
click at [387, 123] on div at bounding box center [353, 125] width 72 height 5
click at [378, 125] on div "At risk Hibernating" at bounding box center [359, 135] width 84 height 23
click at [378, 126] on div "At risk" at bounding box center [359, 130] width 84 height 9
click at [385, 124] on div at bounding box center [363, 126] width 53 height 5
click at [368, 140] on div "Hibernating" at bounding box center [358, 138] width 77 height 5
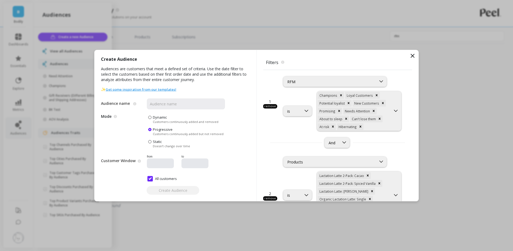
scroll to position [78, 0]
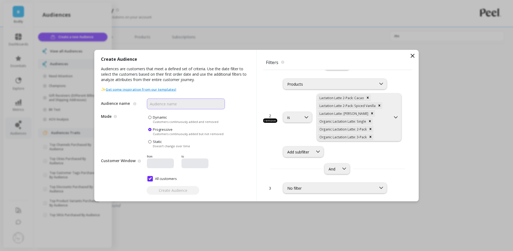
click at [189, 109] on input "Audience name" at bounding box center [186, 103] width 78 height 11
type input "Lactation Latte RFM"
click at [169, 193] on button "Create Audience" at bounding box center [172, 190] width 53 height 9
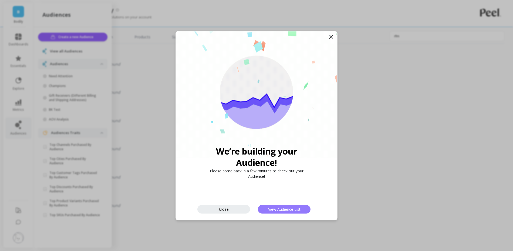
click at [271, 209] on span "View Audience List" at bounding box center [284, 208] width 32 height 5
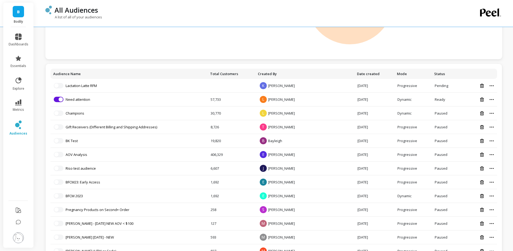
scroll to position [92, 0]
click at [84, 84] on link "Lactation Latte RFM" at bounding box center [81, 84] width 31 height 5
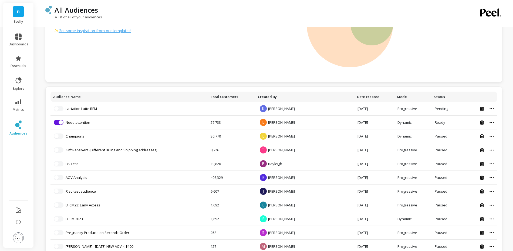
scroll to position [110, 0]
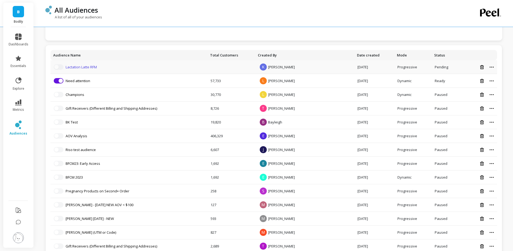
click at [83, 68] on link "Lactation Latte RFM" at bounding box center [81, 66] width 31 height 5
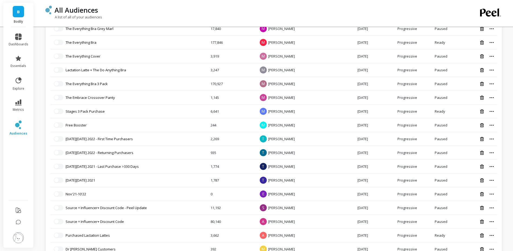
scroll to position [670, 0]
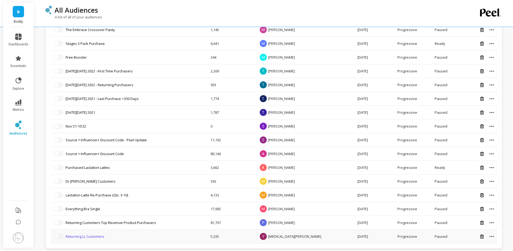
click at [90, 234] on link "Returning LL Customers" at bounding box center [85, 236] width 39 height 5
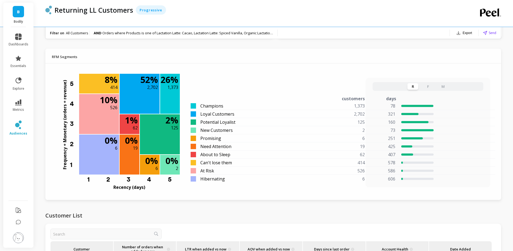
scroll to position [412, 0]
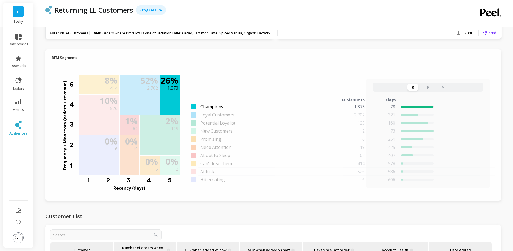
click at [223, 107] on span "Champions" at bounding box center [211, 106] width 23 height 6
click at [209, 106] on span "Champions" at bounding box center [211, 106] width 23 height 6
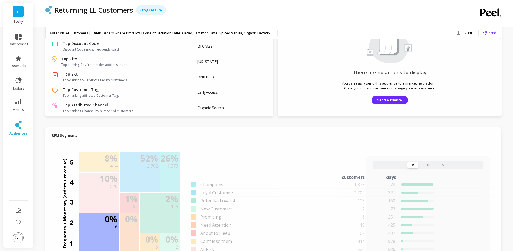
scroll to position [321, 0]
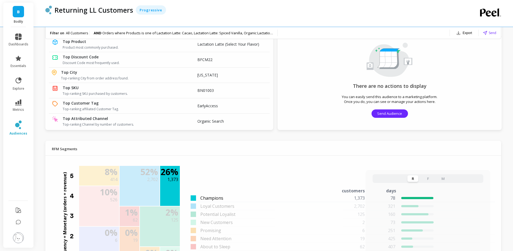
click at [330, 197] on div "1,373" at bounding box center [338, 197] width 65 height 6
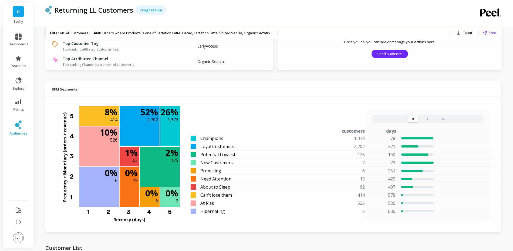
scroll to position [385, 0]
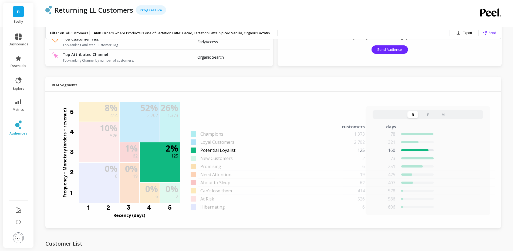
click at [283, 149] on div "Potential Loyalist" at bounding box center [248, 150] width 116 height 6
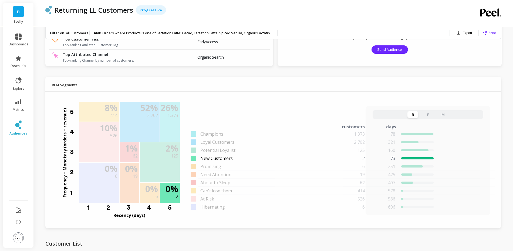
click at [272, 156] on div "New Customers" at bounding box center [248, 158] width 116 height 6
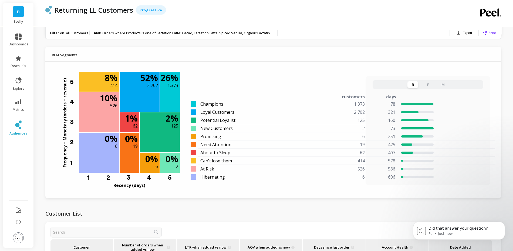
scroll to position [421, 0]
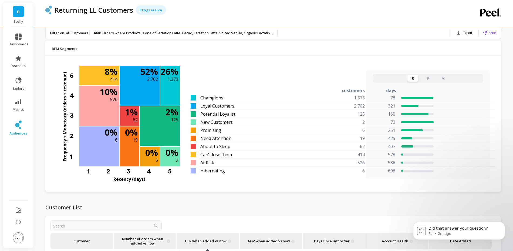
click at [462, 34] on button "Export" at bounding box center [464, 33] width 20 height 8
click at [449, 67] on span "Google Sheets" at bounding box center [454, 66] width 25 height 5
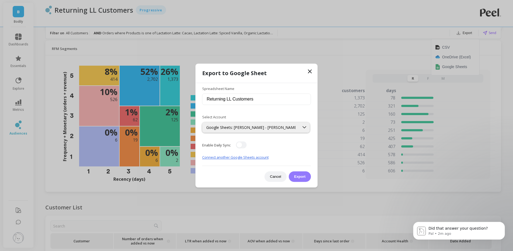
click at [305, 177] on button "Export" at bounding box center [299, 176] width 22 height 11
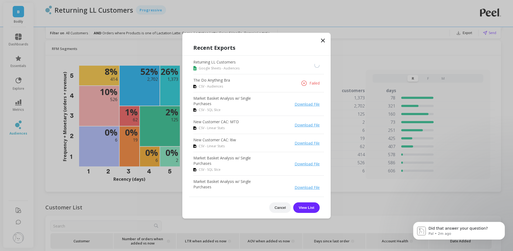
scroll to position [4, 0]
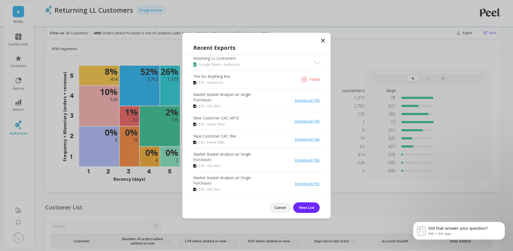
click at [309, 81] on div "Failed" at bounding box center [310, 79] width 19 height 6
click at [268, 61] on li "Returning LL Customers Google Sheets - Audiences" at bounding box center [258, 61] width 131 height 18
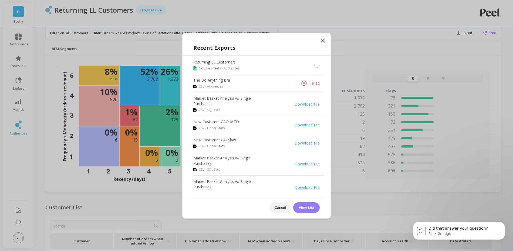
click at [306, 205] on button "View List" at bounding box center [306, 207] width 26 height 11
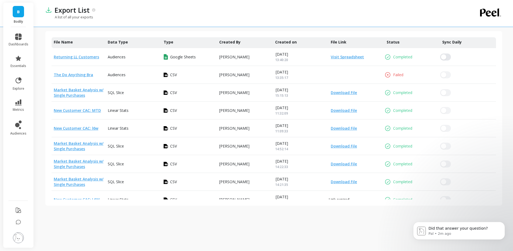
click at [342, 56] on link "Visit Spreadsheet" at bounding box center [345, 56] width 35 height 5
click at [82, 51] on div "Returning LL Customers" at bounding box center [79, 57] width 54 height 18
click at [82, 55] on link "Returning LL Customers" at bounding box center [76, 56] width 45 height 5
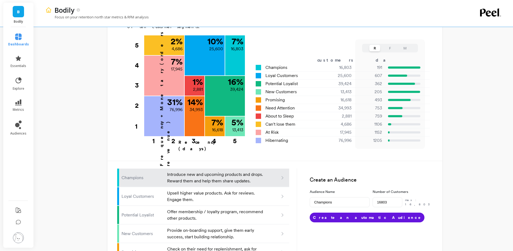
scroll to position [224, 0]
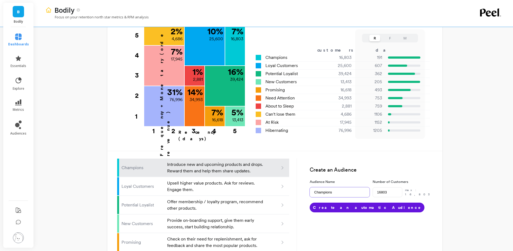
click at [338, 187] on input "Champions" at bounding box center [339, 192] width 60 height 10
click at [23, 127] on link "audiences" at bounding box center [18, 127] width 21 height 15
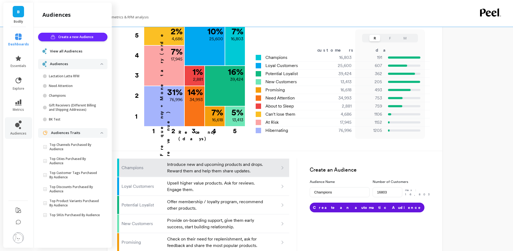
click at [71, 52] on span "View all Audiences" at bounding box center [66, 51] width 32 height 5
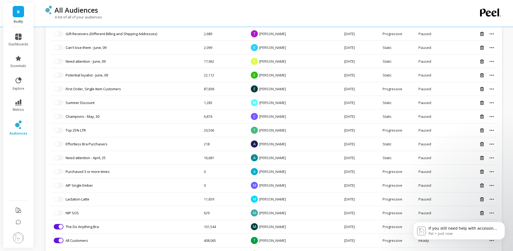
scroll to position [325, 0]
click at [80, 224] on link "The Do Anything Bra" at bounding box center [82, 226] width 33 height 5
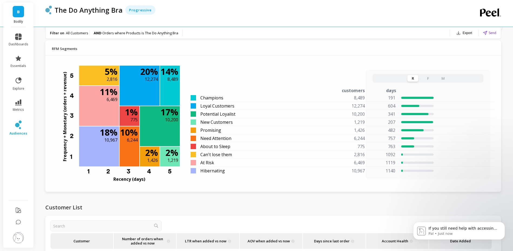
scroll to position [424, 0]
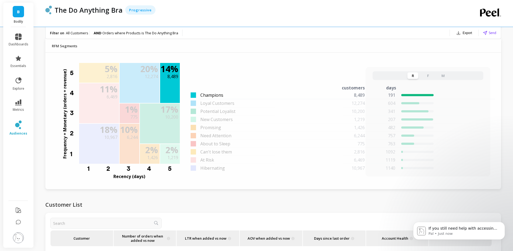
click at [210, 95] on span "Champions" at bounding box center [211, 95] width 23 height 6
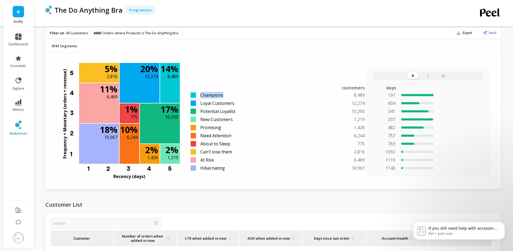
click at [463, 31] on button "Export" at bounding box center [464, 33] width 20 height 8
click at [452, 42] on button "CSV" at bounding box center [455, 47] width 48 height 10
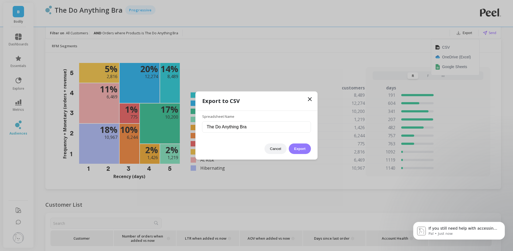
click at [305, 146] on button "Export" at bounding box center [299, 148] width 22 height 11
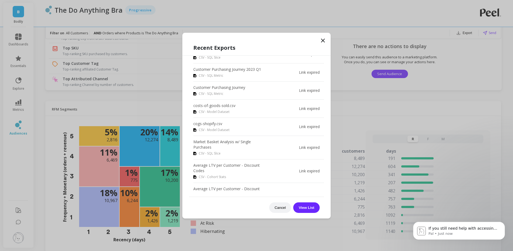
scroll to position [714, 0]
click at [323, 39] on icon at bounding box center [322, 40] width 6 height 6
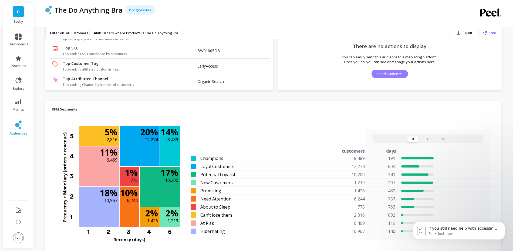
click at [391, 73] on span "Send Audience" at bounding box center [389, 73] width 25 height 5
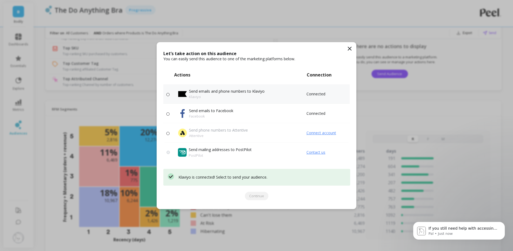
click at [173, 93] on div at bounding box center [168, 94] width 11 height 4
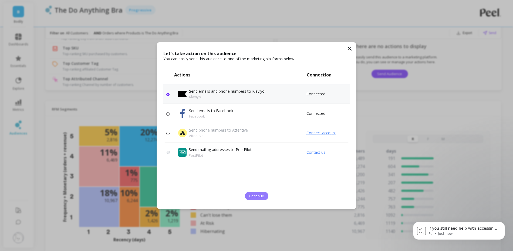
click at [257, 194] on span "Continue" at bounding box center [256, 195] width 15 height 5
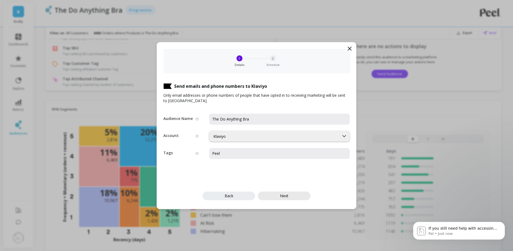
click at [282, 196] on span "Next" at bounding box center [284, 195] width 8 height 5
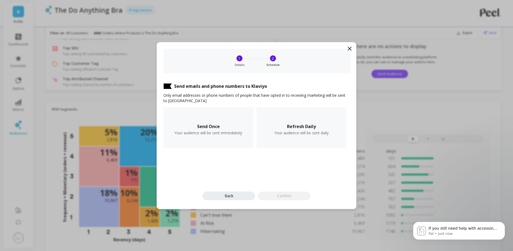
click at [352, 48] on icon at bounding box center [349, 48] width 6 height 6
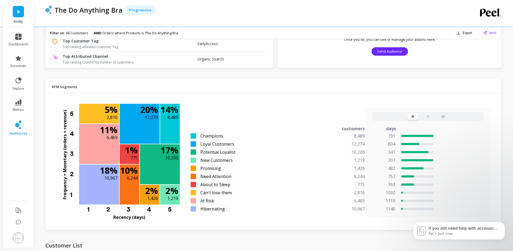
scroll to position [395, 0]
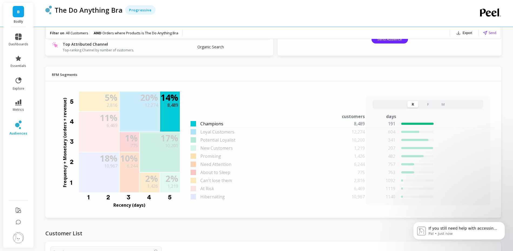
click at [221, 125] on span "Champions" at bounding box center [211, 123] width 23 height 6
click at [212, 122] on span "Champions" at bounding box center [211, 123] width 23 height 6
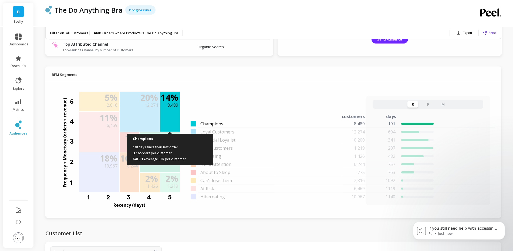
click at [165, 100] on p "14 %" at bounding box center [170, 97] width 18 height 9
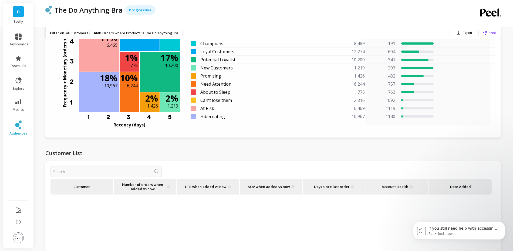
scroll to position [475, 0]
click at [226, 153] on div "Customer List" at bounding box center [272, 155] width 455 height 13
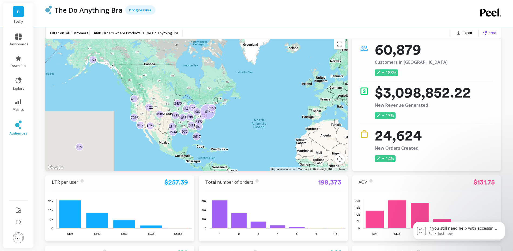
scroll to position [0, 0]
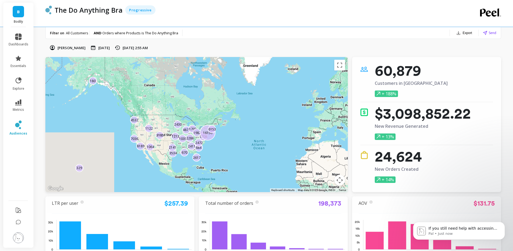
click at [70, 27] on div "Filter on All Customers AND Orders where Products is The Do Anything Bra" at bounding box center [114, 33] width 137 height 12
click at [66, 33] on span "All Customers" at bounding box center [77, 32] width 22 height 5
click at [93, 33] on p "All Customers AND Orders where Products is The Do Anything Bra" at bounding box center [122, 32] width 112 height 5
click at [137, 35] on div "Filter on All Customers AND Orders where Products is The Do Anything Bra" at bounding box center [114, 33] width 137 height 12
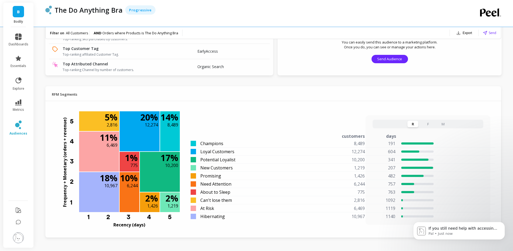
scroll to position [434, 0]
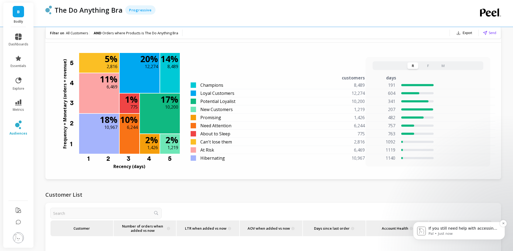
click at [442, 235] on p "Pal • Just now" at bounding box center [463, 233] width 70 height 5
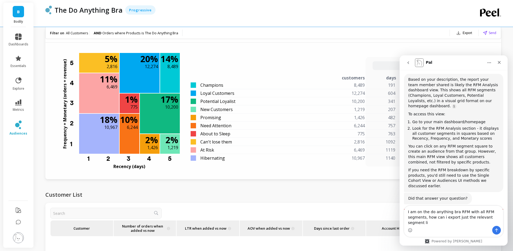
scroll to position [926, 0]
type textarea "I am on the do anything bra RFM with all RFM segments, how can i export just th…"
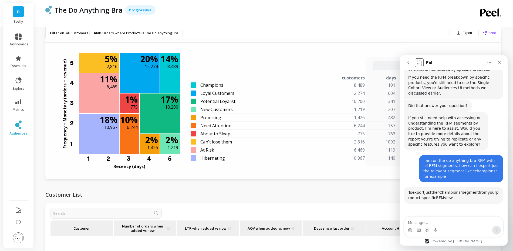
scroll to position [1047, 0]
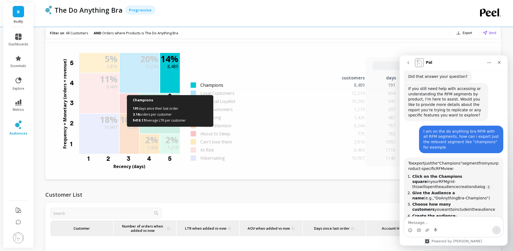
click at [170, 66] on p "8,489" at bounding box center [172, 66] width 11 height 6
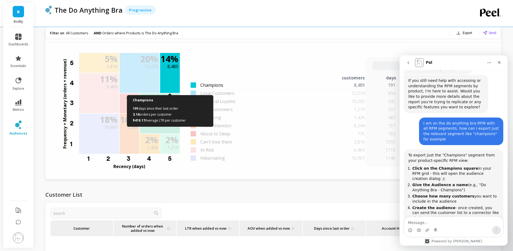
scroll to position [1061, 0]
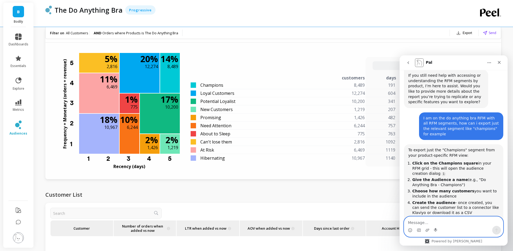
click at [428, 223] on textarea "Message…" at bounding box center [453, 220] width 99 height 9
type textarea "i do not see the audience creation option"
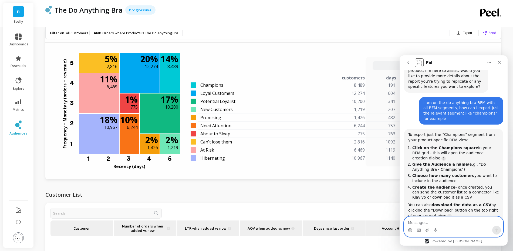
scroll to position [1094, 0]
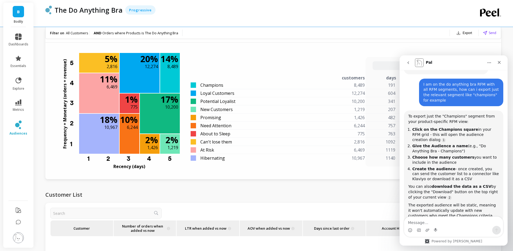
click at [186, 72] on div "Frequency + Monetary (orders + revenue) 5 4 3 2 1 14 % 8,489 Champions 191 days…" at bounding box center [273, 109] width 428 height 129
click at [182, 71] on div "Frequency + Monetary (orders + revenue) 5 4 3 2 1 14 % 8,489 Champions 191 days…" at bounding box center [273, 109] width 428 height 129
click at [175, 71] on div "14 % 8,489" at bounding box center [170, 62] width 20 height 18
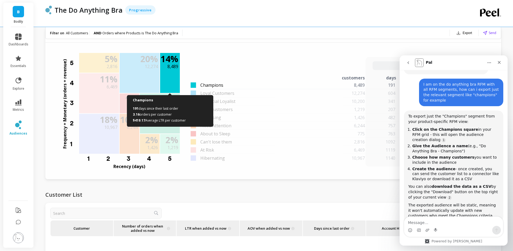
click at [175, 71] on div "14 % 8,489" at bounding box center [170, 62] width 20 height 18
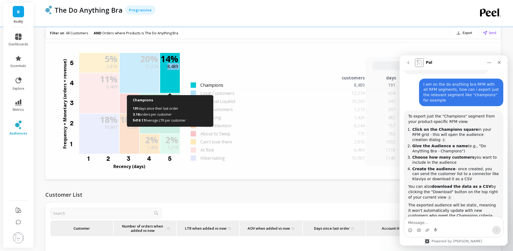
click at [175, 71] on div "14 % 8,489" at bounding box center [170, 62] width 20 height 18
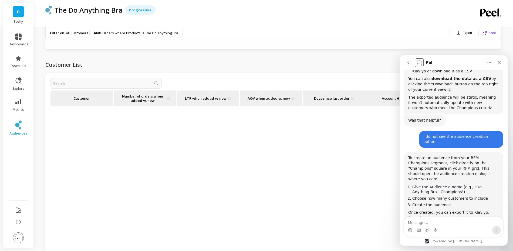
scroll to position [653, 0]
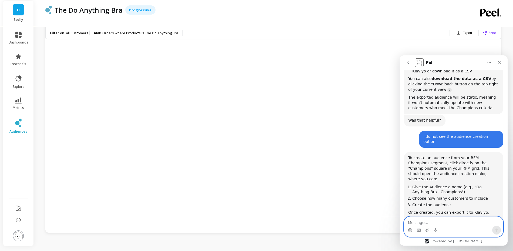
click at [429, 223] on textarea "Message…" at bounding box center [453, 220] width 99 height 9
type textarea "it doesnt have that option"
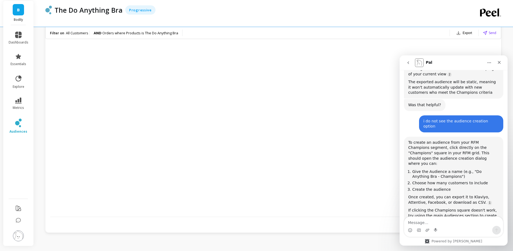
click at [329, 151] on div at bounding box center [270, 142] width 441 height 251
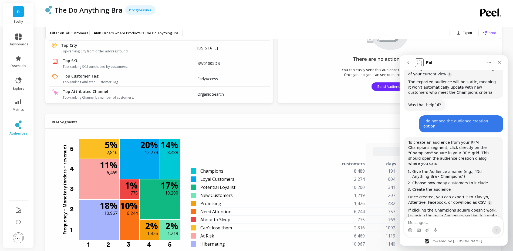
scroll to position [322, 0]
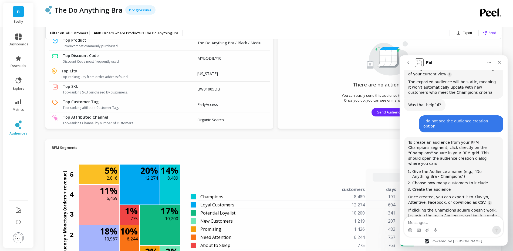
click at [488, 63] on icon "Home" at bounding box center [489, 62] width 4 height 4
click at [210, 177] on div "Frequency + Monetary (orders + revenue) 5 4 3 2 1 14 % 8,489 Champions 191 days…" at bounding box center [273, 220] width 428 height 129
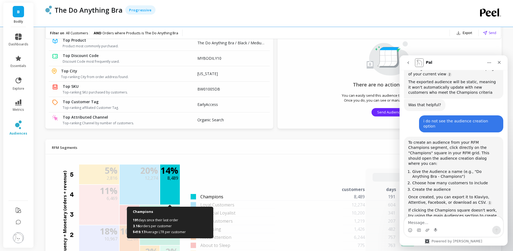
click at [170, 178] on p "8,489" at bounding box center [172, 178] width 11 height 6
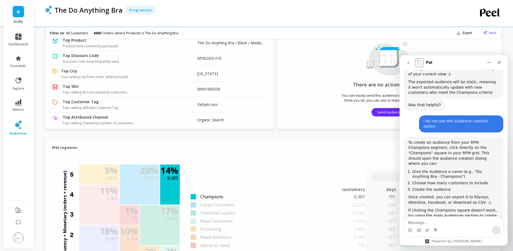
click at [204, 195] on span "Champions" at bounding box center [211, 196] width 23 height 6
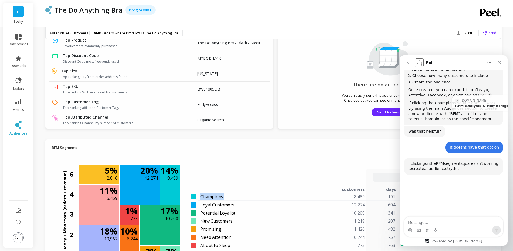
scroll to position [1325, 0]
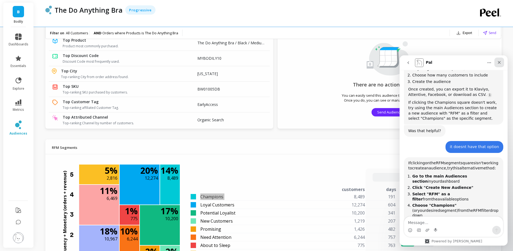
click at [498, 63] on icon "Close" at bounding box center [499, 62] width 4 height 4
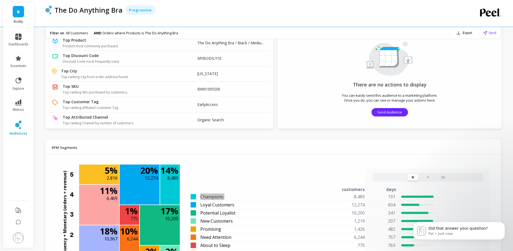
scroll to position [0, 0]
click at [303, 180] on div "Frequency + Monetary (orders + revenue) 5 4 3 2 1 14 % 8,489 Champions 191 days…" at bounding box center [273, 220] width 428 height 129
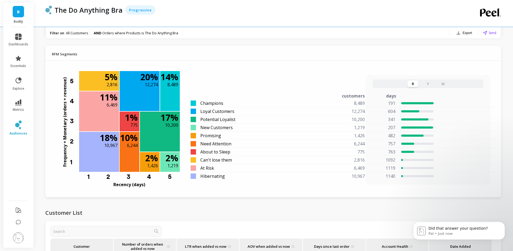
scroll to position [441, 0]
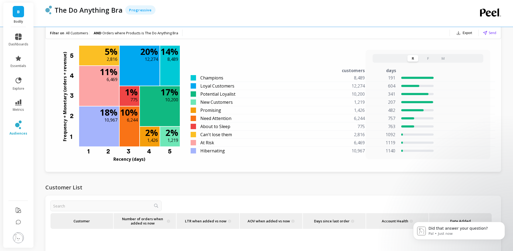
click at [19, 129] on icon at bounding box center [18, 124] width 6 height 9
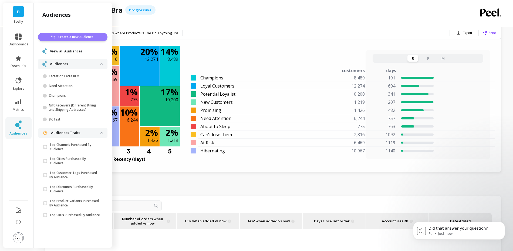
click at [79, 38] on span "Create a new Audience" at bounding box center [76, 36] width 37 height 5
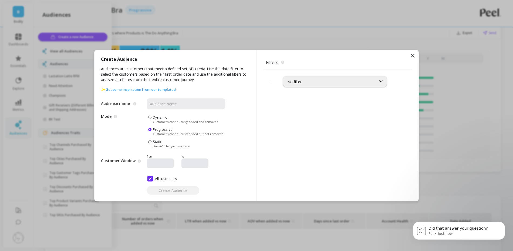
click at [322, 88] on div "1 No filter" at bounding box center [337, 135] width 149 height 131
click at [318, 82] on div "No filter" at bounding box center [329, 81] width 85 height 5
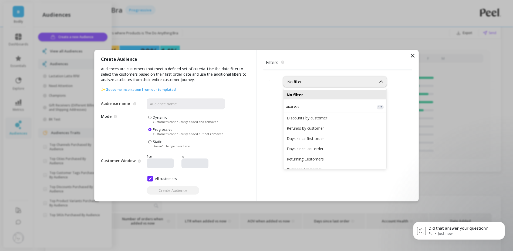
click at [409, 59] on icon at bounding box center [412, 55] width 6 height 6
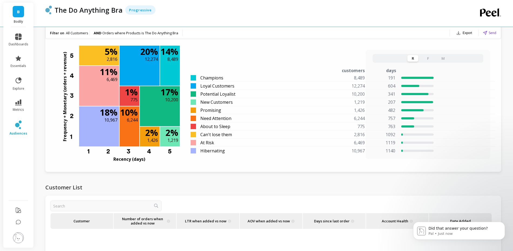
click at [311, 184] on div "Customer List" at bounding box center [272, 188] width 455 height 13
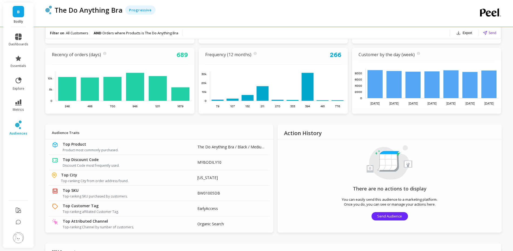
scroll to position [0, 0]
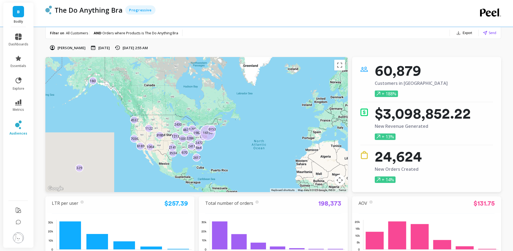
click at [101, 49] on p "[DATE]" at bounding box center [104, 47] width 12 height 5
click at [94, 48] on icon at bounding box center [93, 48] width 4 height 4
click at [80, 36] on div "Filter on All Customers AND Orders where Products is The Do Anything Bra" at bounding box center [114, 33] width 137 height 12
click at [465, 33] on button "Export" at bounding box center [464, 33] width 20 height 8
click at [450, 66] on span "Google Sheets" at bounding box center [454, 66] width 25 height 5
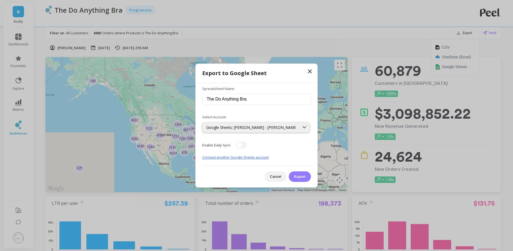
click at [305, 177] on button "Export" at bounding box center [299, 176] width 22 height 11
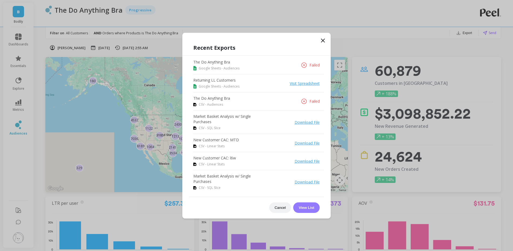
click at [307, 207] on button "View List" at bounding box center [306, 207] width 26 height 11
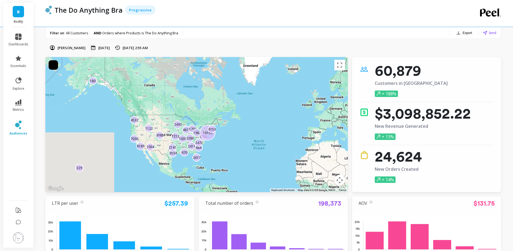
click at [467, 30] on button "Export" at bounding box center [464, 33] width 20 height 8
click at [451, 65] on span "Google Sheets" at bounding box center [454, 66] width 25 height 5
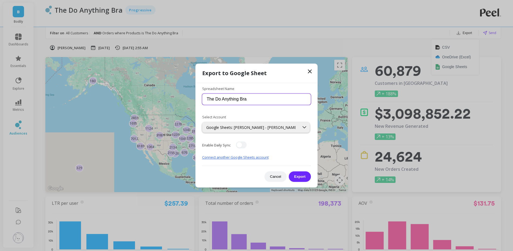
click at [256, 96] on input "The Do Anything Bra" at bounding box center [256, 99] width 109 height 11
click at [256, 100] on input "The Do Anything Bra" at bounding box center [256, 99] width 109 height 11
type input "The Do Anything Bra RFM Segments ([DATE]"
click at [302, 174] on button "Export" at bounding box center [299, 176] width 22 height 11
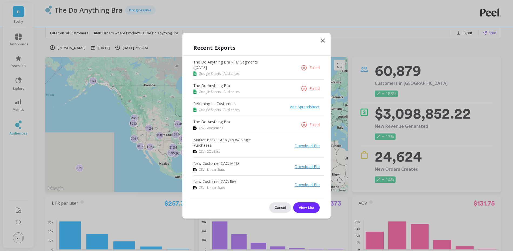
click at [276, 203] on button "Cancel" at bounding box center [280, 207] width 22 height 11
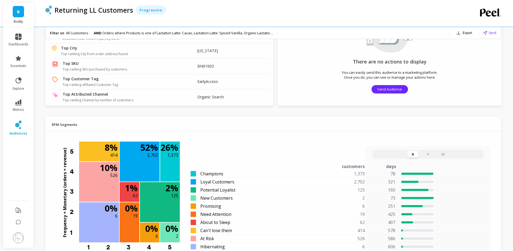
scroll to position [276, 0]
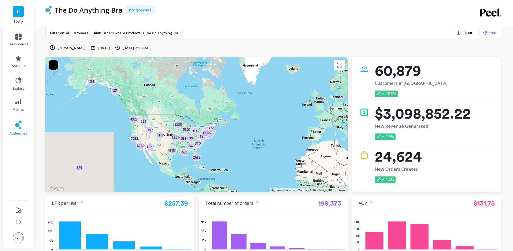
click at [463, 33] on button "Export" at bounding box center [464, 33] width 20 height 8
click at [448, 66] on span "Google Sheets" at bounding box center [454, 66] width 25 height 5
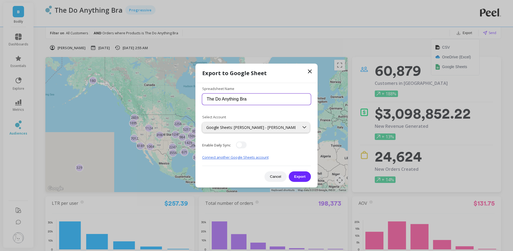
click at [281, 98] on input "The Do Anything Bra" at bounding box center [256, 99] width 109 height 11
type input "The Do Anything Bra RFM"
click at [280, 127] on div "Google Sheets: [PERSON_NAME] - [PERSON_NAME]" at bounding box center [250, 127] width 89 height 5
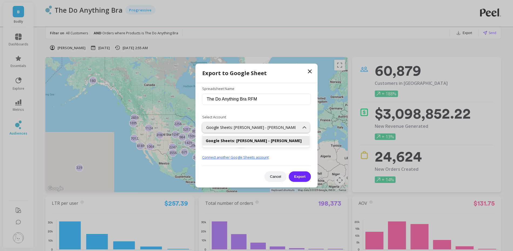
click at [280, 127] on div "Google Sheets: [PERSON_NAME] - [PERSON_NAME]" at bounding box center [250, 127] width 89 height 5
click at [303, 173] on button "Export" at bounding box center [299, 176] width 22 height 11
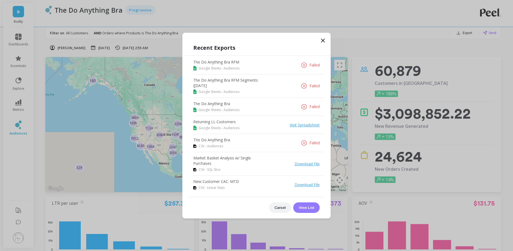
click at [306, 210] on button "View List" at bounding box center [306, 207] width 26 height 11
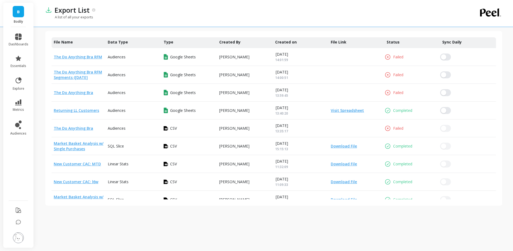
click at [78, 58] on link "The Do Anything Bra RFM" at bounding box center [78, 56] width 48 height 5
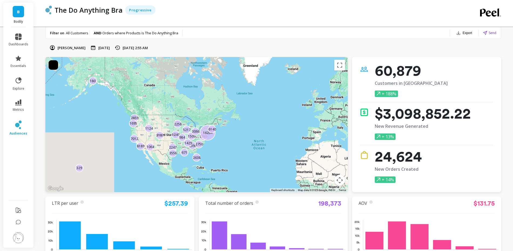
click at [460, 29] on button "Export" at bounding box center [464, 33] width 20 height 8
click at [458, 67] on span "Google Sheets" at bounding box center [454, 66] width 25 height 5
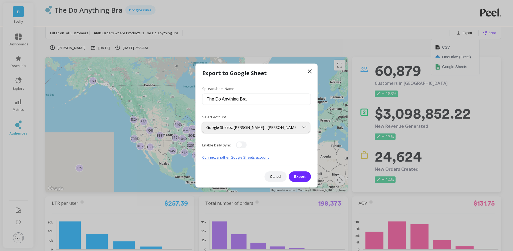
click at [308, 71] on icon at bounding box center [309, 71] width 6 height 6
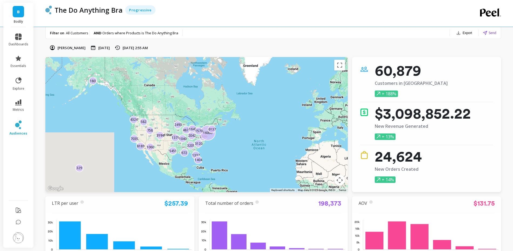
click at [465, 26] on div "The Do Anything Bra Progressive" at bounding box center [272, 13] width 455 height 27
click at [465, 32] on button "Export" at bounding box center [464, 33] width 20 height 8
click at [448, 46] on span "CSV" at bounding box center [446, 47] width 8 height 5
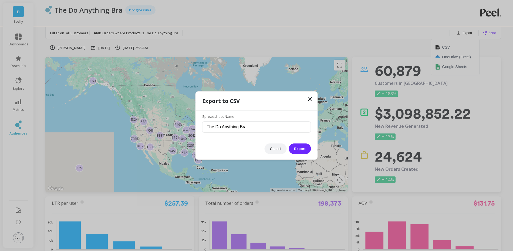
click at [295, 136] on div "Spreadsheet Name The Do Anything Bra" at bounding box center [256, 123] width 109 height 30
click at [293, 130] on input "The Do Anything Bra" at bounding box center [256, 126] width 109 height 11
type input "The Do Anything Bra RFM"
click at [301, 146] on button "Export" at bounding box center [299, 148] width 22 height 11
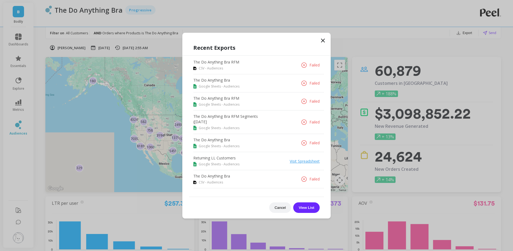
click at [323, 35] on div "Recent Exports The Do Anything Bra RFM CSV - Audiences Failed The Do Anything B…" at bounding box center [256, 126] width 148 height 186
click at [323, 42] on icon at bounding box center [322, 40] width 6 height 6
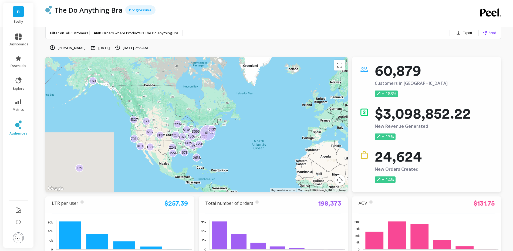
click at [464, 31] on button "Export" at bounding box center [464, 33] width 20 height 8
click at [444, 67] on span "Google Sheets" at bounding box center [454, 66] width 25 height 5
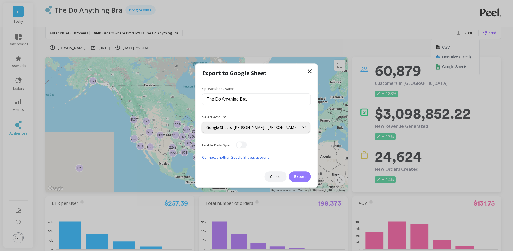
click at [299, 174] on button "Export" at bounding box center [299, 176] width 22 height 11
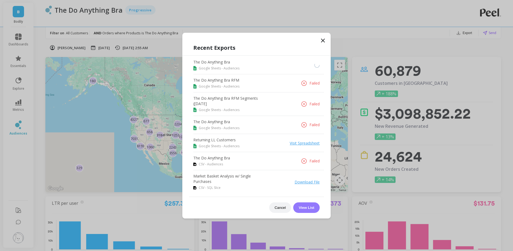
click at [308, 207] on button "View List" at bounding box center [306, 207] width 26 height 11
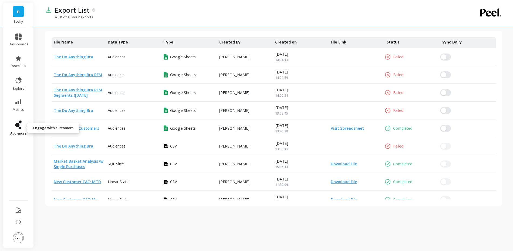
click at [12, 129] on link "audiences" at bounding box center [19, 127] width 20 height 15
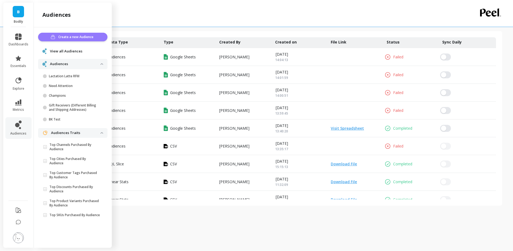
click at [66, 39] on span "Create a new Audience" at bounding box center [76, 36] width 37 height 5
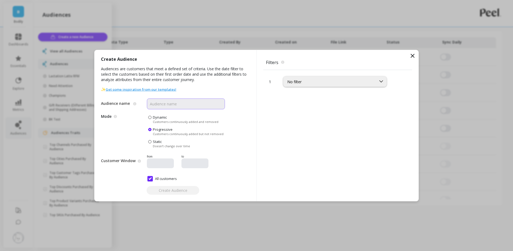
click at [191, 106] on input "Audience name" at bounding box center [186, 103] width 78 height 11
type input "DAB RFM Segments"
click at [303, 81] on div "No filter" at bounding box center [329, 81] width 85 height 5
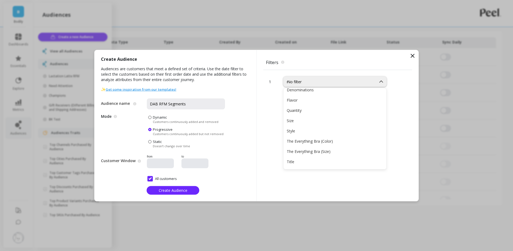
scroll to position [564, 0]
type input "rfm"
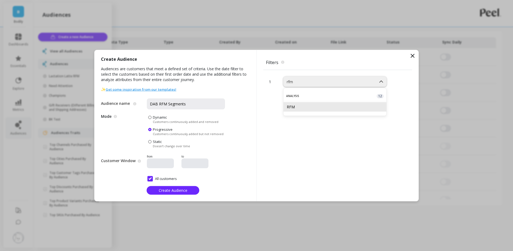
click at [311, 106] on div "RFM" at bounding box center [334, 106] width 96 height 5
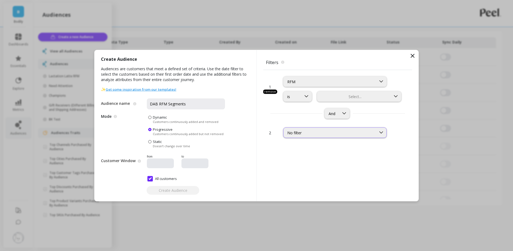
click at [303, 128] on div "No filter" at bounding box center [334, 132] width 103 height 11
type input "product"
click at [303, 158] on div "Products" at bounding box center [334, 157] width 96 height 5
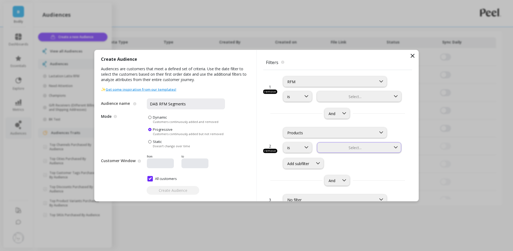
click at [355, 149] on div at bounding box center [353, 147] width 72 height 5
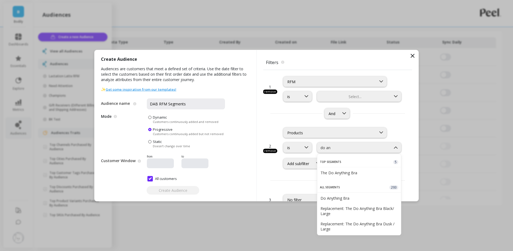
type input "do any"
click at [351, 170] on div "The Do Anything Bra" at bounding box center [358, 172] width 77 height 5
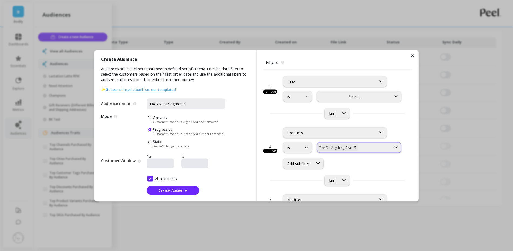
click at [364, 150] on div "The Do Anything Bra" at bounding box center [353, 147] width 73 height 8
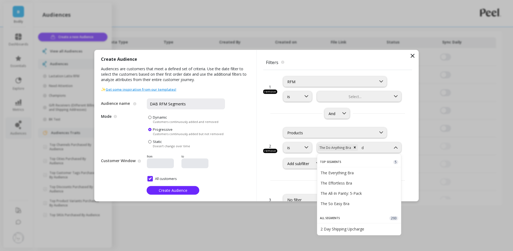
type input "do"
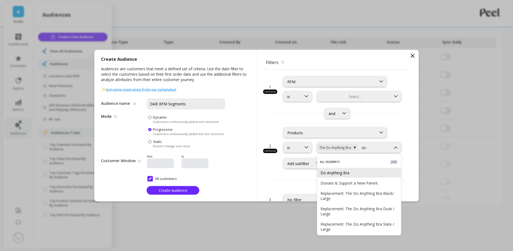
click at [363, 173] on div "Do Anything Bra" at bounding box center [358, 172] width 77 height 5
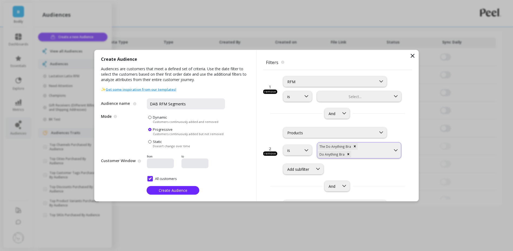
click at [375, 151] on div at bounding box center [371, 153] width 38 height 5
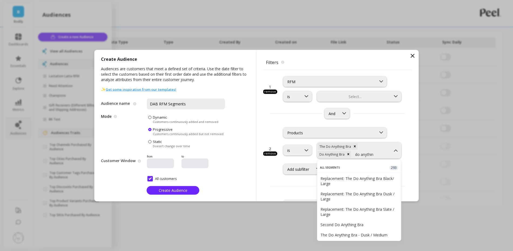
type input "do anything"
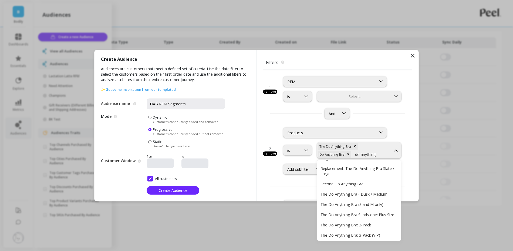
scroll to position [40, 0]
click at [353, 122] on div "Products is option Do Anything Bra, selected. Replacement: The Do Anything Bra …" at bounding box center [342, 147] width 119 height 53
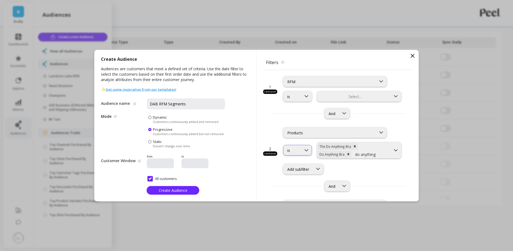
click at [296, 153] on div "is" at bounding box center [297, 150] width 29 height 11
click at [379, 152] on div "do anything" at bounding box center [371, 153] width 38 height 5
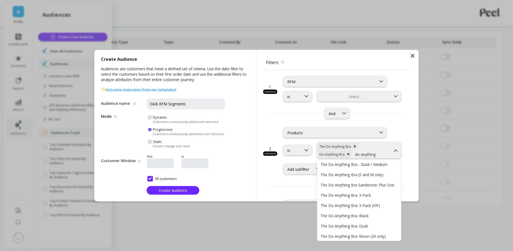
scroll to position [71, 0]
click at [351, 196] on div "The Do Anything Bra: 3-Pack" at bounding box center [358, 194] width 77 height 5
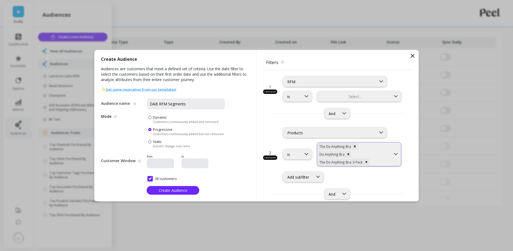
click at [377, 161] on div at bounding box center [380, 161] width 20 height 5
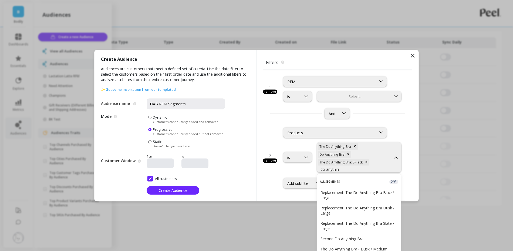
type input "do anything"
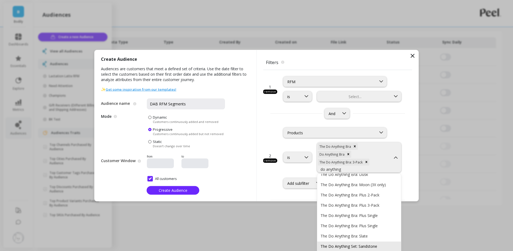
click at [357, 246] on div "The Do Anything Set: Sandstone" at bounding box center [358, 245] width 77 height 5
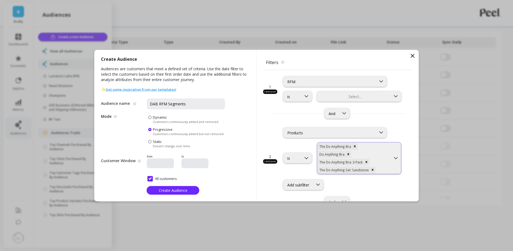
click at [383, 170] on div at bounding box center [382, 169] width 13 height 5
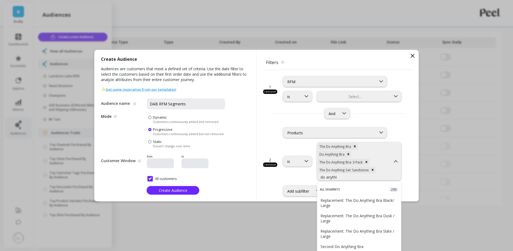
type input "do anything"
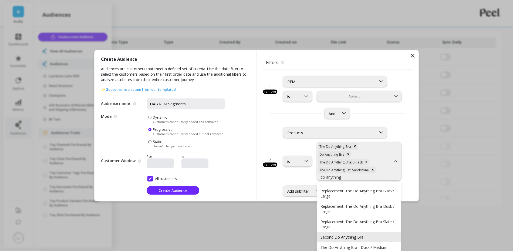
scroll to position [11, 0]
click at [364, 244] on div "The Do Anything Bra - Dusk / Medium" at bounding box center [358, 245] width 77 height 5
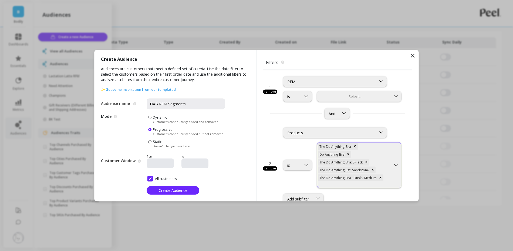
click at [387, 182] on div at bounding box center [353, 184] width 72 height 5
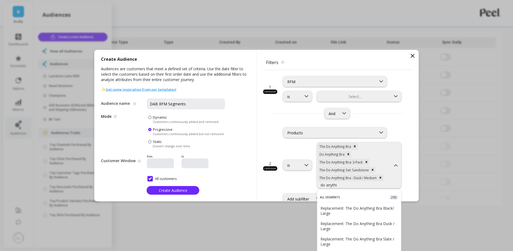
type input "do anything"
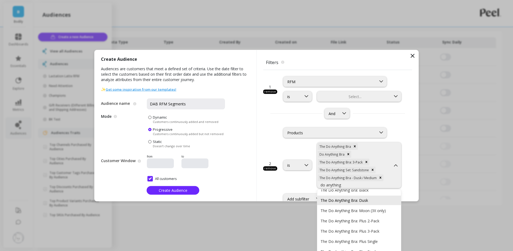
scroll to position [105, 0]
click at [374, 247] on div "The Do Anything Bra: Plus Single" at bounding box center [359, 251] width 84 height 9
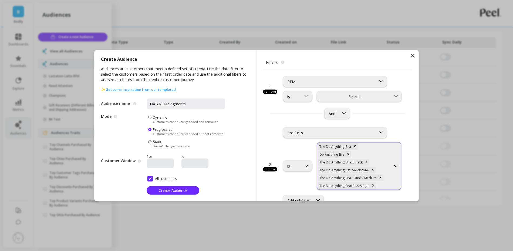
click at [381, 187] on div at bounding box center [383, 185] width 13 height 5
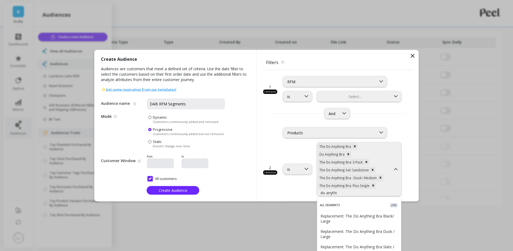
type input "do anything"
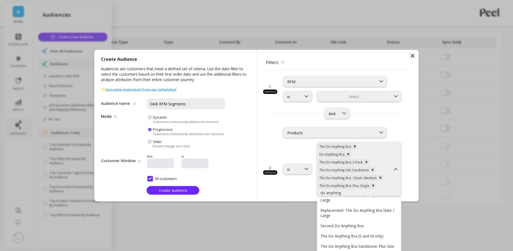
scroll to position [38, 0]
click at [356, 233] on div "The Do Anything Bra (S and M only)" at bounding box center [358, 234] width 77 height 5
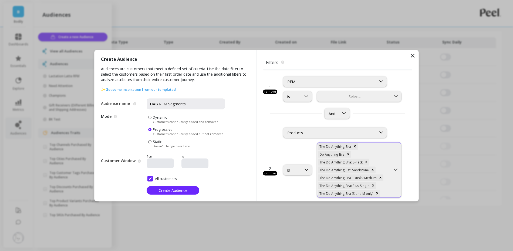
click at [387, 196] on div "The Do Anything Bra Do Anything Bra The Do Anything Bra: 3-Pack The Do Anything…" at bounding box center [353, 169] width 73 height 55
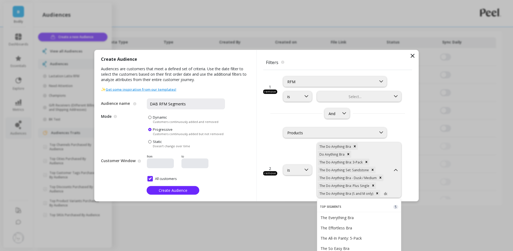
scroll to position [2, 0]
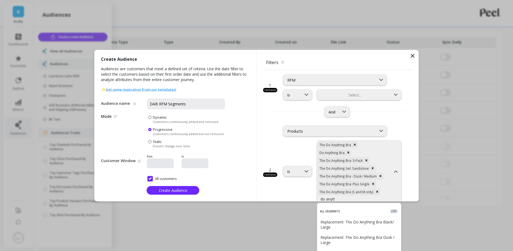
type input "do anything"
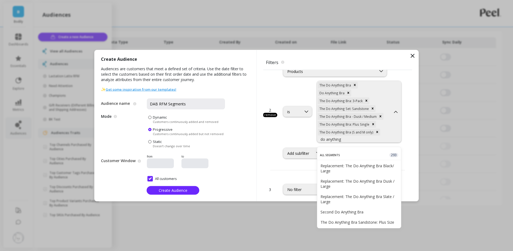
scroll to position [62, 0]
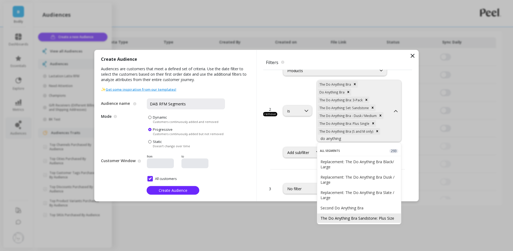
click at [384, 216] on div "The Do Anything Bra Sandstone: Plus Size" at bounding box center [358, 217] width 77 height 5
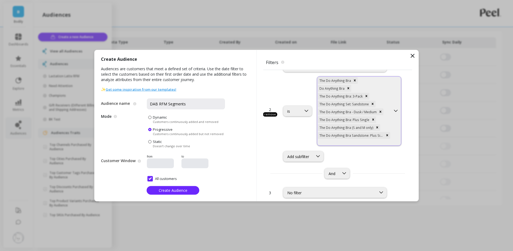
click at [378, 141] on div at bounding box center [353, 141] width 72 height 5
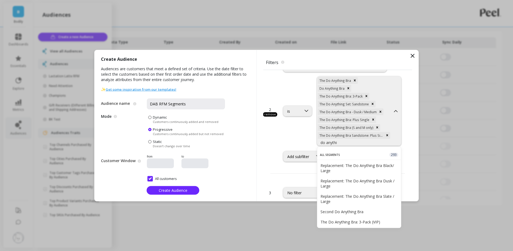
type input "do anything"
click at [354, 220] on div "The Do Anything Bra: 3-Pack (VIP)" at bounding box center [358, 221] width 77 height 5
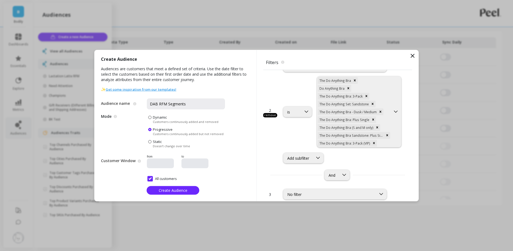
scroll to position [67, 0]
click at [383, 142] on div at bounding box center [384, 141] width 12 height 5
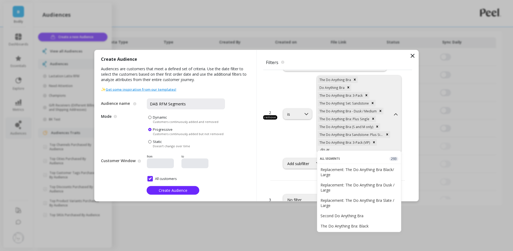
scroll to position [70, 0]
type input "do anything"
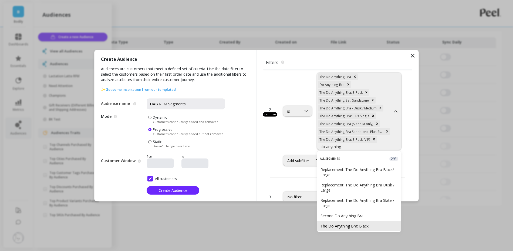
click at [356, 224] on div "The Do Anything Bra: Black" at bounding box center [358, 225] width 77 height 5
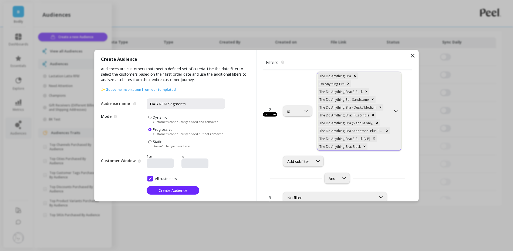
click at [375, 146] on div at bounding box center [379, 146] width 22 height 5
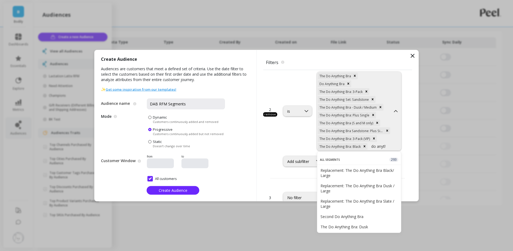
scroll to position [74, 0]
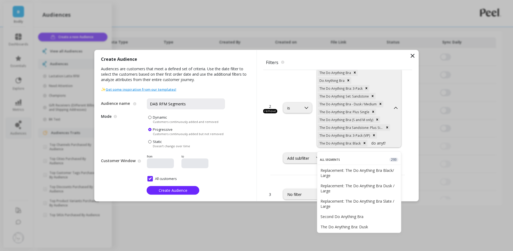
type input "do anything"
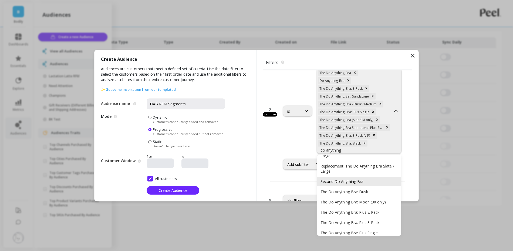
scroll to position [54, 0]
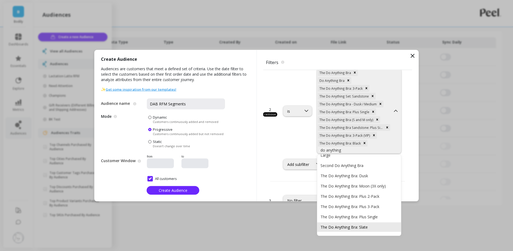
click at [363, 223] on div "The Do Anything Bra: Slate" at bounding box center [359, 226] width 84 height 9
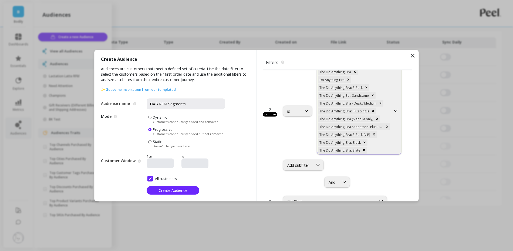
click at [373, 152] on div "The Do Anything Bra Do Anything Bra The Do Anything Bra: 3-Pack The Do Anything…" at bounding box center [353, 111] width 73 height 86
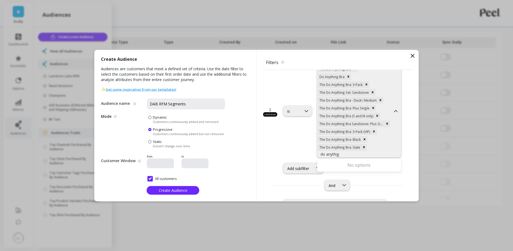
type input "do anythi"
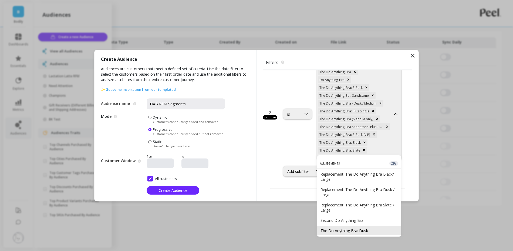
click at [356, 227] on div "The Do Anything Bra: Dusk" at bounding box center [359, 230] width 84 height 9
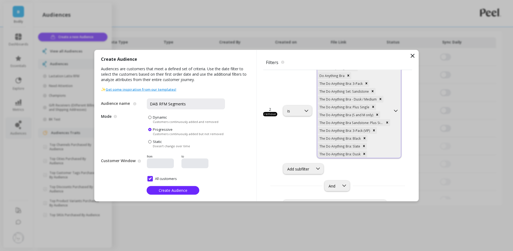
click at [373, 155] on div at bounding box center [379, 153] width 22 height 5
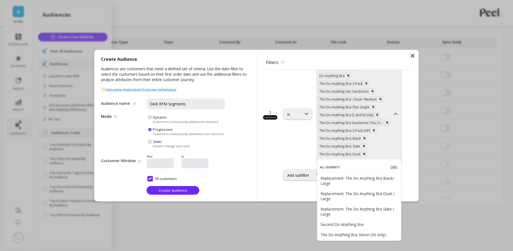
type input "do anything"
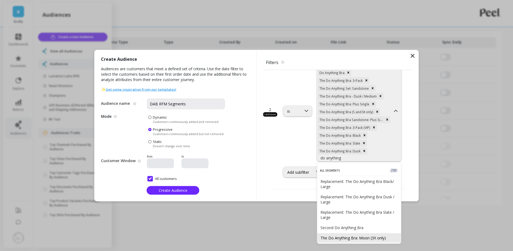
click at [358, 234] on div "The Do Anything Bra: Moon (3X only)" at bounding box center [359, 237] width 84 height 9
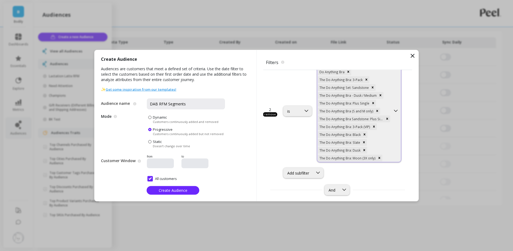
click at [386, 158] on div at bounding box center [386, 157] width 7 height 5
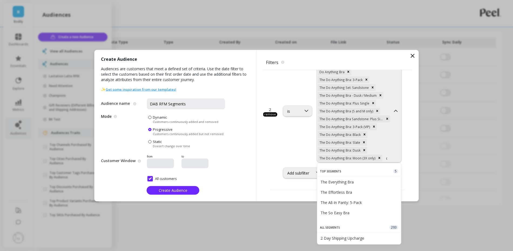
scroll to position [85, 0]
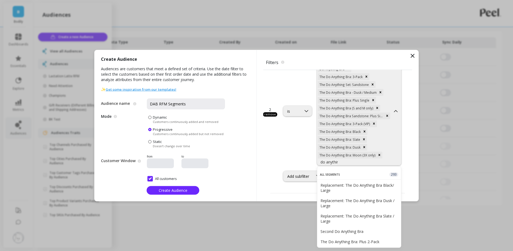
type input "do anything"
click at [369, 239] on div "The Do Anything Bra: Plus 2-Pack" at bounding box center [358, 241] width 77 height 5
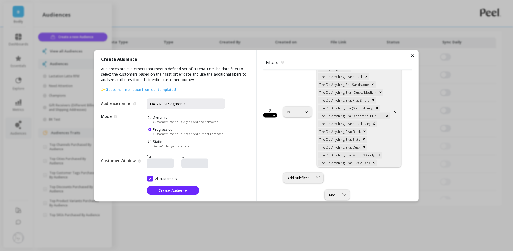
scroll to position [86, 0]
click at [382, 160] on div at bounding box center [383, 161] width 12 height 5
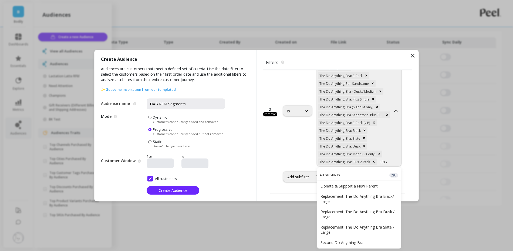
scroll to position [89, 0]
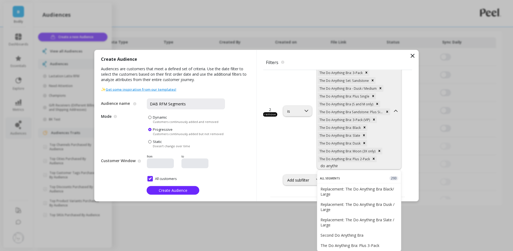
type input "do anything"
click at [362, 243] on div "The Do Anything Bra: Plus 3-Pack" at bounding box center [358, 245] width 77 height 5
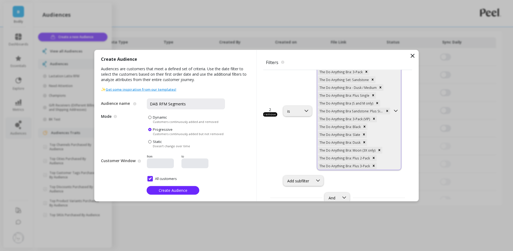
click at [380, 162] on div "The Do Anything Bra Do Anything Bra The Do Anything Bra: 3-Pack The Do Anything…" at bounding box center [353, 110] width 73 height 117
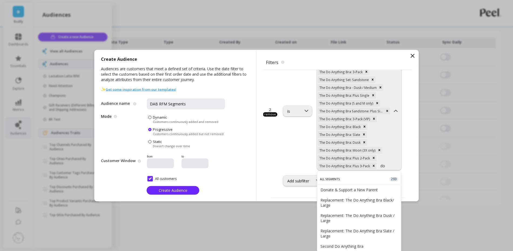
scroll to position [93, 0]
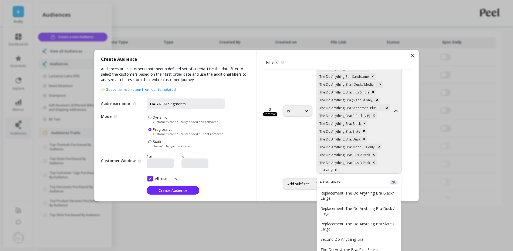
type input "do anything"
click at [374, 247] on div "The Do Anything Bra: Plus Single" at bounding box center [358, 249] width 77 height 5
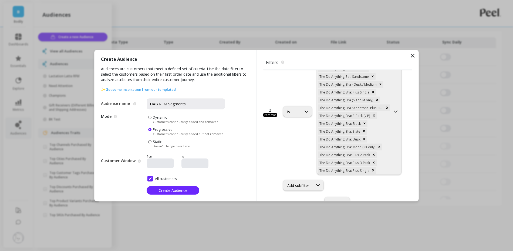
scroll to position [94, 0]
click at [382, 171] on div at bounding box center [383, 169] width 13 height 5
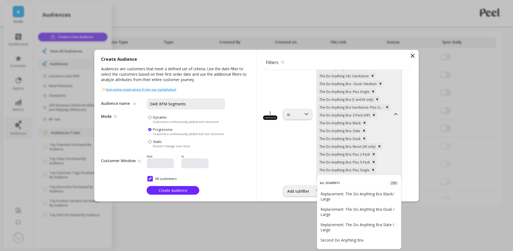
scroll to position [97, 0]
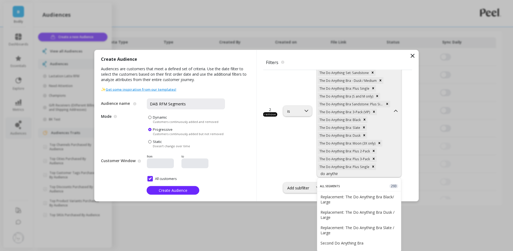
type input "do anything"
click at [408, 174] on div "2 remove Products is option The Do Anything Bra: Plus Single, selected. Replace…" at bounding box center [337, 107] width 149 height 169
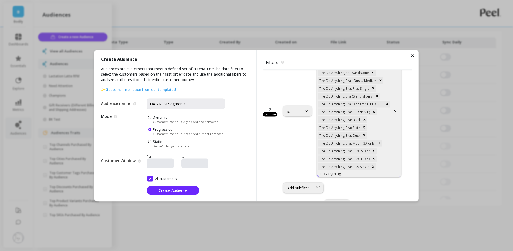
click at [347, 173] on div "do anything" at bounding box center [353, 173] width 72 height 5
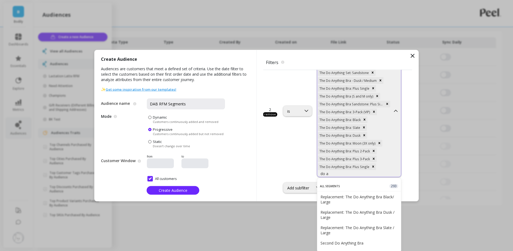
scroll to position [94, 0]
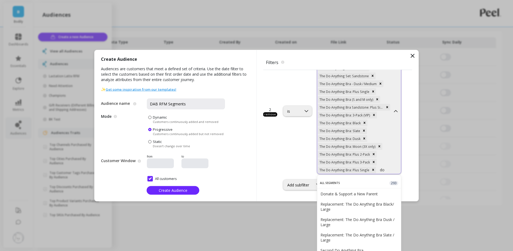
type input "d"
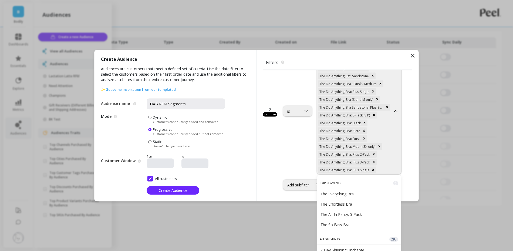
click at [290, 152] on div "is option The Do Anything Bra: Plus Single, selected. Replacement: The Do Anyth…" at bounding box center [342, 111] width 119 height 126
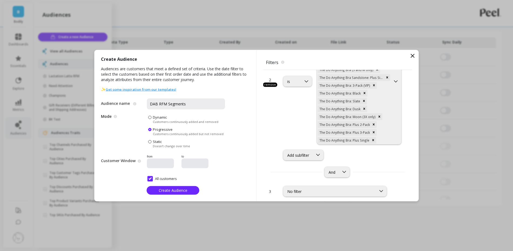
scroll to position [127, 0]
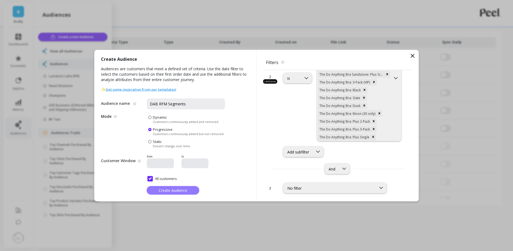
click at [170, 191] on span "Create Audience" at bounding box center [173, 189] width 29 height 5
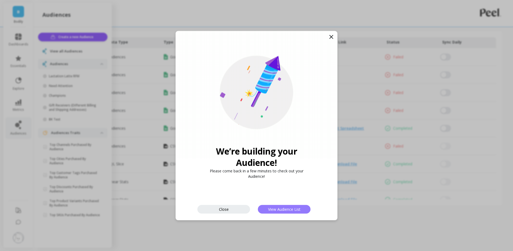
click at [269, 206] on button "View Audience List" at bounding box center [284, 208] width 53 height 9
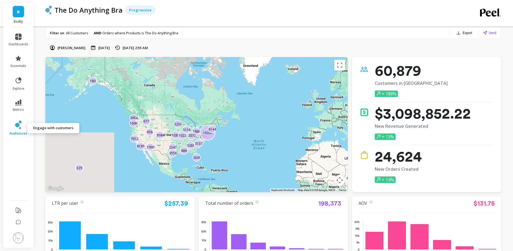
click at [25, 129] on link "audiences" at bounding box center [19, 127] width 20 height 15
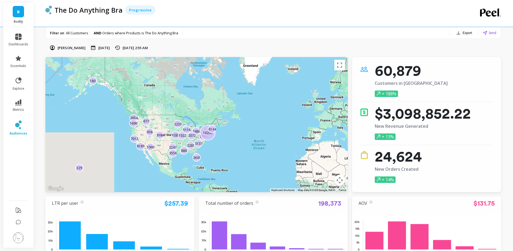
click at [388, 76] on p "60,879" at bounding box center [410, 70] width 73 height 11
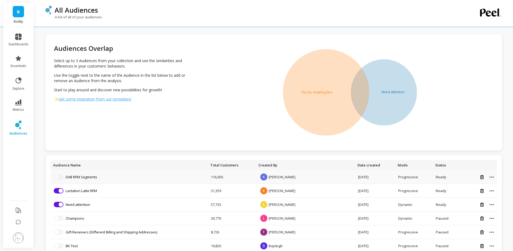
click at [70, 179] on p "DAB RFM Segments" at bounding box center [82, 176] width 32 height 5
click at [76, 176] on link "DAB RFM Segments" at bounding box center [82, 176] width 32 height 5
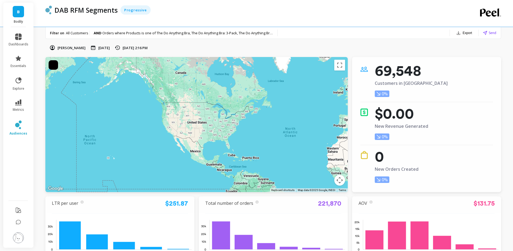
click at [460, 35] on button "Export" at bounding box center [464, 33] width 20 height 8
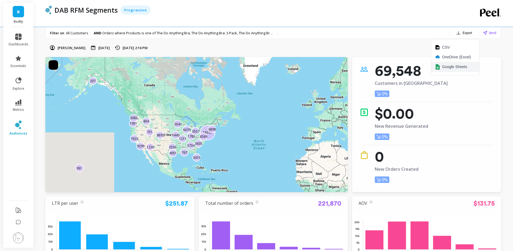
click at [448, 66] on span "Google Sheets" at bounding box center [454, 66] width 25 height 5
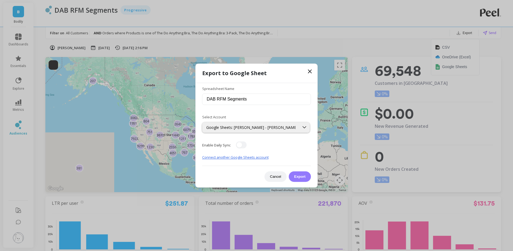
click at [294, 173] on button "Export" at bounding box center [299, 176] width 22 height 11
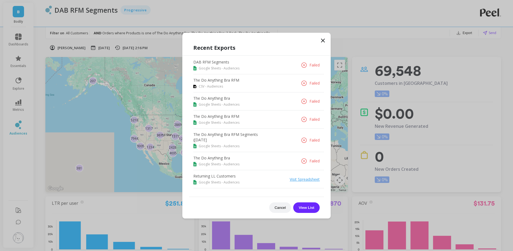
click at [325, 42] on icon at bounding box center [322, 40] width 6 height 6
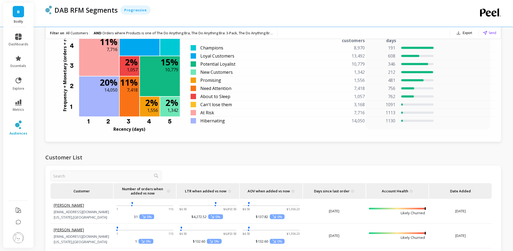
scroll to position [471, 0]
click at [487, 32] on span at bounding box center [486, 33] width 6 height 4
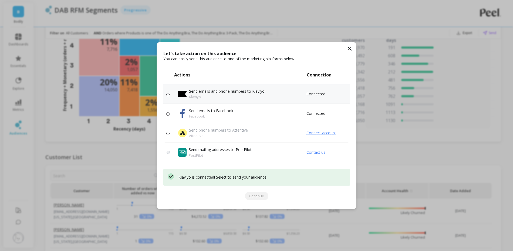
click at [190, 94] on p "Klaviyo" at bounding box center [227, 96] width 76 height 5
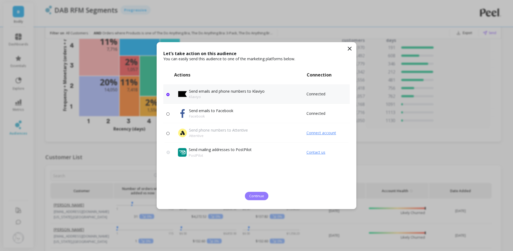
click at [251, 194] on span "Continue" at bounding box center [256, 195] width 15 height 5
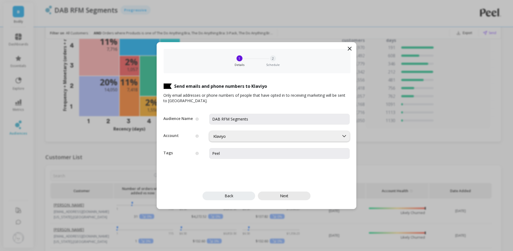
click at [280, 197] on span "Next" at bounding box center [284, 195] width 8 height 5
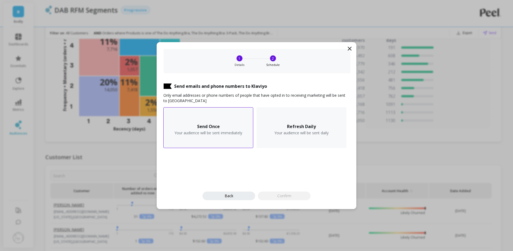
click at [219, 112] on div "Send Once Your audience will be sent immediately" at bounding box center [208, 127] width 90 height 41
click at [272, 197] on button "Confirm" at bounding box center [284, 195] width 53 height 9
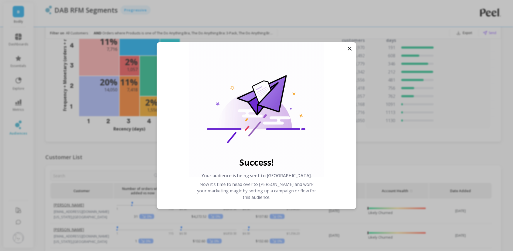
click at [283, 195] on span "Now it’s time to head over to [PERSON_NAME] and work your marketing magic by se…" at bounding box center [256, 190] width 123 height 19
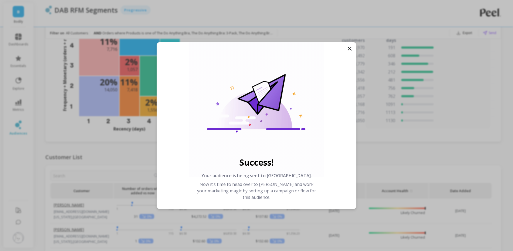
click at [348, 50] on icon at bounding box center [349, 48] width 3 height 3
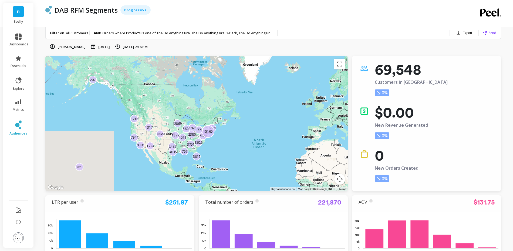
scroll to position [0, 0]
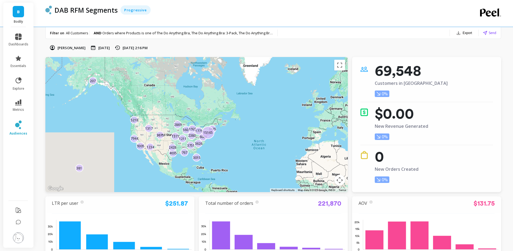
click at [462, 32] on button "Export" at bounding box center [464, 33] width 20 height 8
click at [455, 43] on button "CSV" at bounding box center [455, 47] width 48 height 10
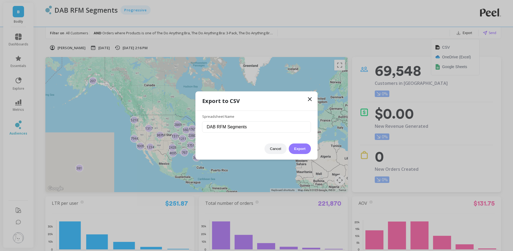
click at [299, 147] on button "Export" at bounding box center [299, 148] width 22 height 11
